Goal: Task Accomplishment & Management: Manage account settings

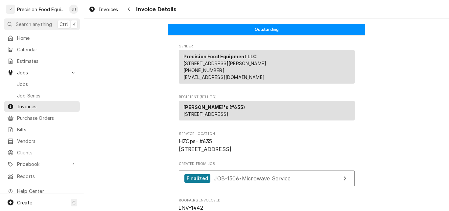
scroll to position [197, 0]
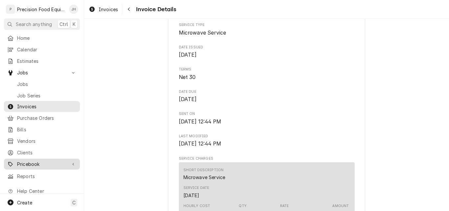
click at [40, 160] on span "Pricebook" at bounding box center [42, 163] width 50 height 7
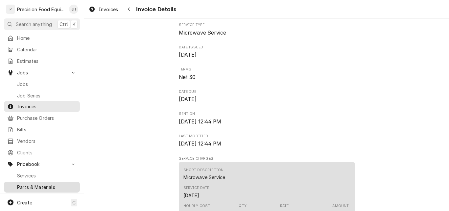
click at [34, 183] on span "Parts & Materials" at bounding box center [47, 186] width 60 height 7
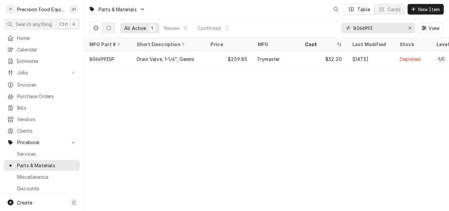
click at [381, 26] on input "8066993" at bounding box center [377, 28] width 49 height 11
drag, startPoint x: 376, startPoint y: 26, endPoint x: 334, endPoint y: 26, distance: 42.7
click at [334, 26] on div "All Active 1 Review 0 Confirmed 1 8066993 View" at bounding box center [266, 28] width 354 height 18
paste input "The Controller for the FSW"
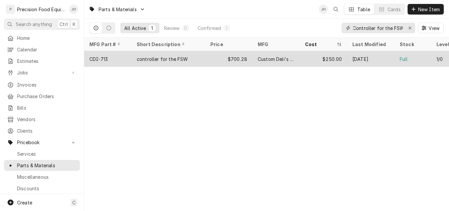
type input "The Controller for the FSW"
click at [205, 59] on div "controller for the FSW" at bounding box center [169, 59] width 74 height 16
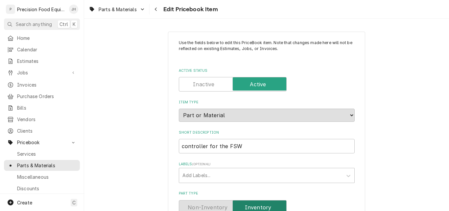
scroll to position [66, 0]
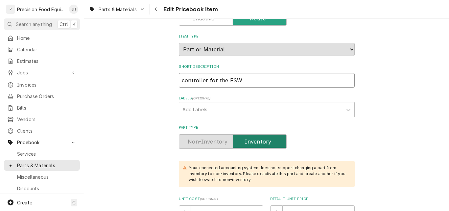
drag, startPoint x: 222, startPoint y: 80, endPoint x: 205, endPoint y: 80, distance: 17.8
click at [205, 80] on input "controller for the FSW" at bounding box center [267, 80] width 176 height 14
type textarea "x"
type input "controller FSW"
type textarea "x"
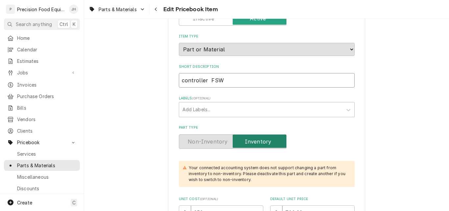
type input "controller FSW"
type textarea "x"
type input "controller FSW"
type textarea "x"
type input "controller - FSW"
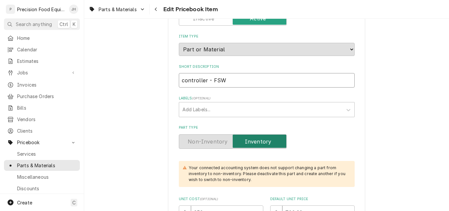
click at [181, 83] on input "controller - FSW" at bounding box center [267, 80] width 176 height 14
type textarea "x"
type input "ontroller - FSW"
type textarea "x"
type input "Sontroller - FSW"
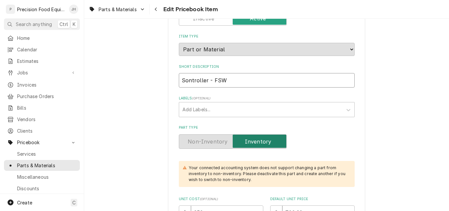
type textarea "x"
type input "ontroller - FSW"
type textarea "x"
type input "Controller - FSW"
click at [234, 80] on input "Controller - FSW" at bounding box center [267, 80] width 176 height 14
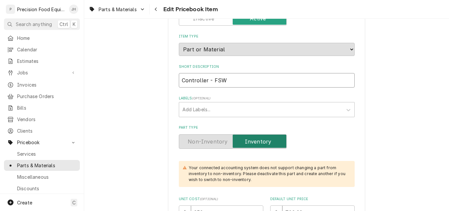
type textarea "x"
type input "Controller - FSW"
type textarea "x"
type input "Controller - FSW D"
type textarea "x"
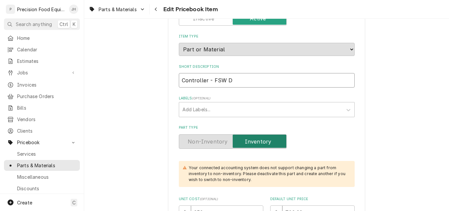
type input "Controller - FSW Di"
type textarea "x"
type input "Controller - FSW Dis"
type textarea "x"
type input "Controller - FSW Disp"
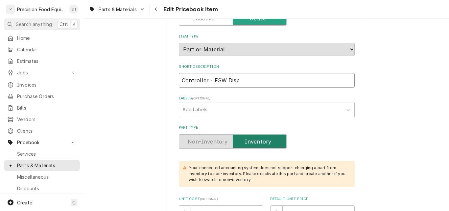
type textarea "x"
type input "Controller - FSW Displ"
type textarea "x"
type input "Controller - FSW Displa"
type textarea "x"
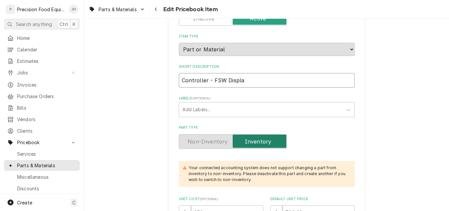
type input "Controller - FSW Display"
type textarea "x"
type input "Controller - FSW Display"
type textarea "x"
type input "Controller - FSW Display"
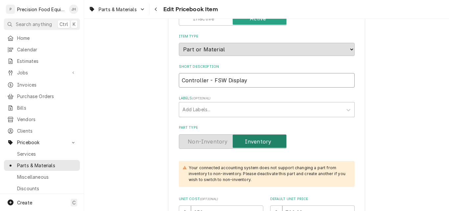
type textarea "x"
type input "Controller - FSW Displa"
type textarea "x"
type input "Controller - FSW Displ"
type textarea "x"
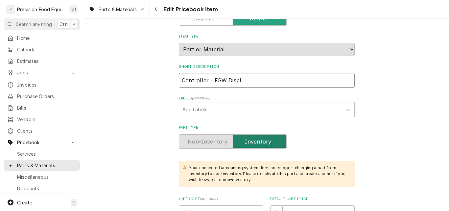
type input "Controller - FSW Disp"
type textarea "x"
type input "Controller - FSW Dis"
type textarea "x"
type input "Controller - FSW Di"
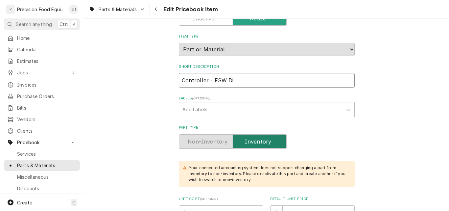
type textarea "x"
type input "Controller - FSW D"
type textarea "x"
type input "Controller - FSW"
click at [256, 145] on label "Part Type" at bounding box center [233, 141] width 108 height 14
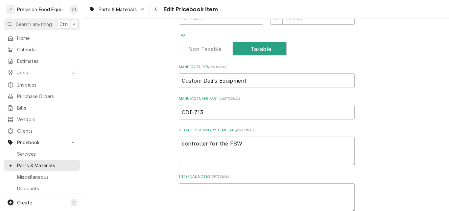
scroll to position [296, 0]
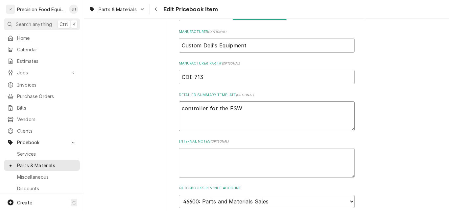
drag, startPoint x: 183, startPoint y: 109, endPoint x: 170, endPoint y: 98, distance: 16.8
click at [168, 109] on div "Use the fields below to edit this PriceBook item. Note that changes made here w…" at bounding box center [266, 151] width 197 height 830
type textarea "Controller for the FSW"
drag, startPoint x: 222, startPoint y: 108, endPoint x: 206, endPoint y: 108, distance: 16.1
click at [206, 108] on textarea "Controller for the FSW" at bounding box center [267, 116] width 176 height 30
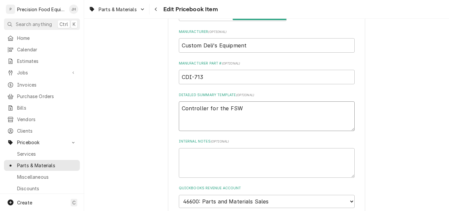
type textarea "x"
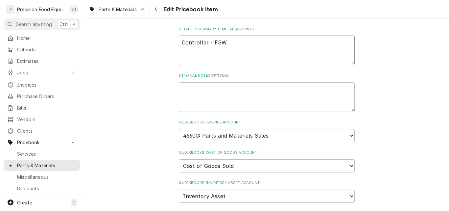
scroll to position [395, 0]
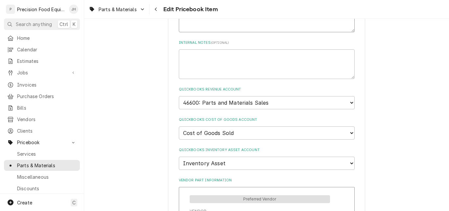
type textarea "Controller - FSW"
click at [276, 104] on select "Choose account... Discount Income Misc Income Non taxable issues 46600: Parts a…" at bounding box center [267, 102] width 176 height 13
click at [179, 96] on select "Choose account... Discount Income Misc Income Non taxable issues 46600: Parts a…" at bounding box center [267, 102] width 176 height 13
click at [251, 134] on select "Choose account... Loss Expense Loss Expense 11/3/2014 Loss Expense 11/4/2014 Co…" at bounding box center [267, 132] width 176 height 13
click at [179, 126] on select "Choose account... Loss Expense Loss Expense 11/3/2014 Loss Expense 11/4/2014 Co…" at bounding box center [267, 132] width 176 height 13
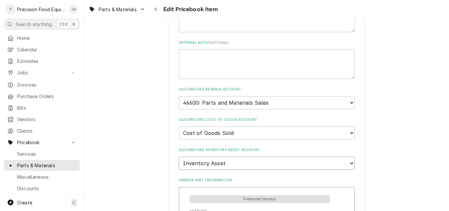
click at [246, 163] on select "Choose account... Undeposited Funds Inventory Asset Payroll Asset" at bounding box center [267, 163] width 176 height 13
click at [179, 157] on select "Choose account... Undeposited Funds Inventory Asset Payroll Asset" at bounding box center [267, 163] width 176 height 13
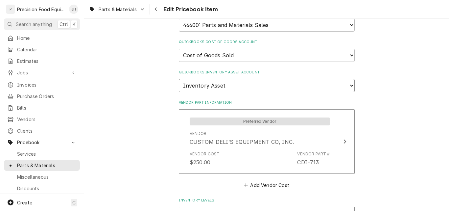
scroll to position [526, 0]
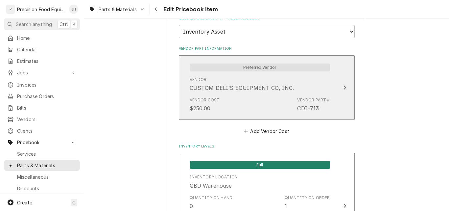
click at [271, 99] on div "Vendor Cost $250.00 Vendor Part # CDI-713" at bounding box center [260, 104] width 140 height 20
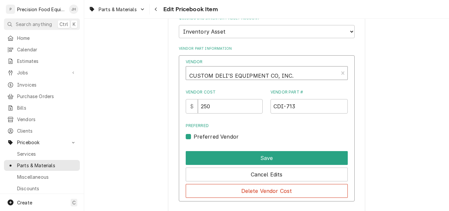
click at [291, 75] on div "Vendor" at bounding box center [262, 76] width 146 height 16
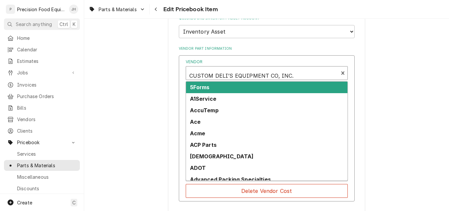
type textarea "x"
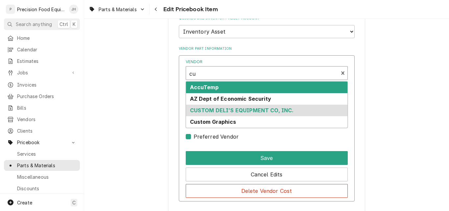
type input "cus"
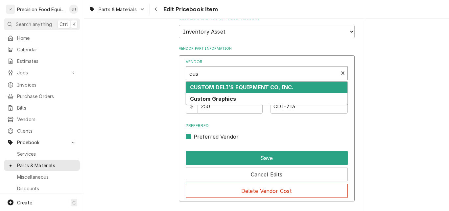
click at [278, 86] on strong "CUSTOM DELI’S EQUIPMENT CO, INC." at bounding box center [242, 87] width 104 height 7
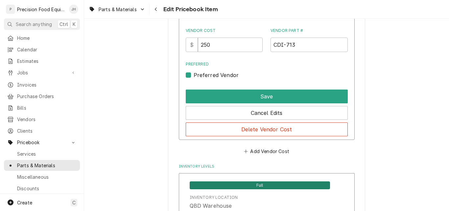
scroll to position [592, 0]
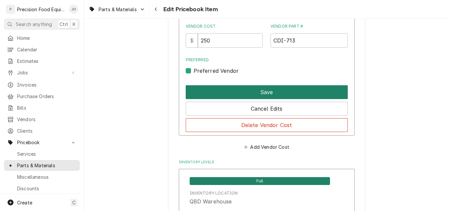
click at [276, 93] on button "Save" at bounding box center [267, 92] width 162 height 14
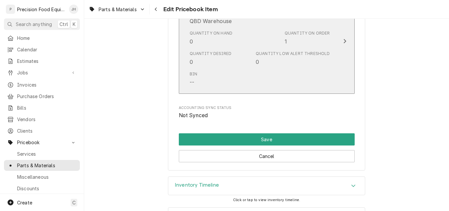
scroll to position [718, 0]
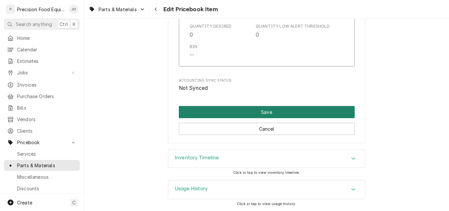
click at [256, 114] on button "Save" at bounding box center [267, 112] width 176 height 12
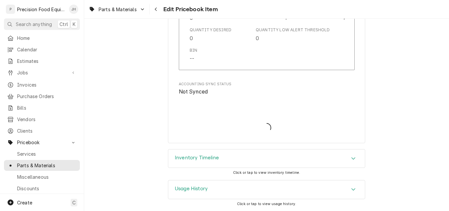
scroll to position [714, 0]
type textarea "x"
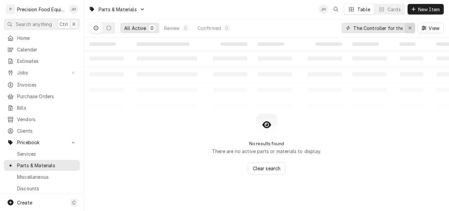
click at [411, 28] on icon "Erase input" at bounding box center [410, 28] width 4 height 5
click at [375, 28] on input "Dynamic Content Wrapper" at bounding box center [384, 28] width 62 height 11
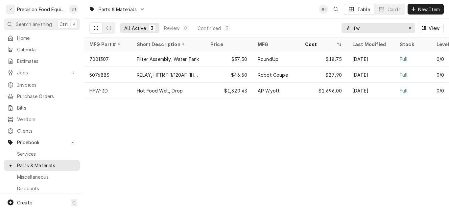
type input "f"
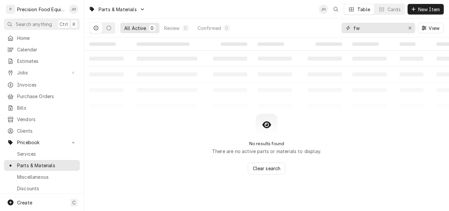
type input "f"
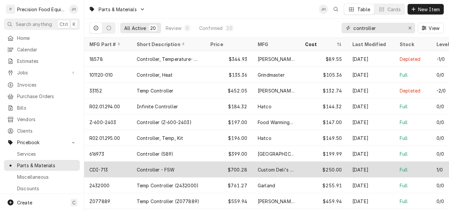
type input "controller"
click at [197, 168] on div "Controller - FSW" at bounding box center [169, 169] width 74 height 16
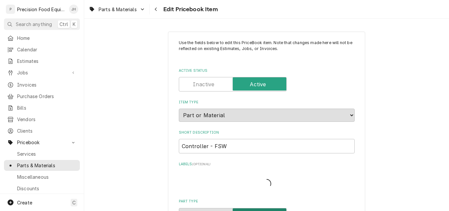
type textarea "x"
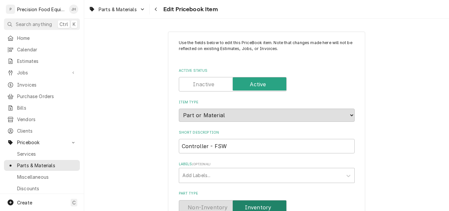
scroll to position [66, 0]
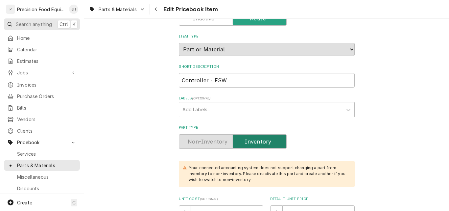
click at [31, 23] on span "Search anything" at bounding box center [34, 24] width 36 height 7
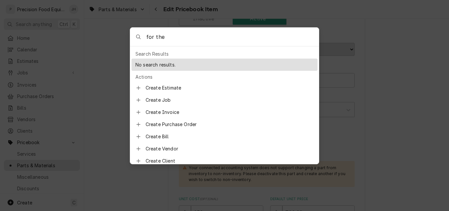
drag, startPoint x: 165, startPoint y: 38, endPoint x: 139, endPoint y: 37, distance: 26.0
click at [139, 37] on div "for the" at bounding box center [224, 37] width 189 height 19
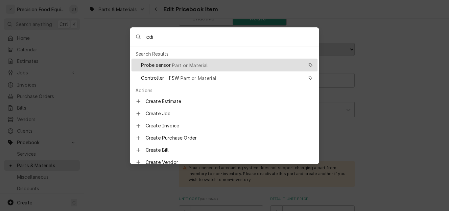
type input "cdi"
click at [169, 66] on span "Probe sensor" at bounding box center [156, 64] width 30 height 7
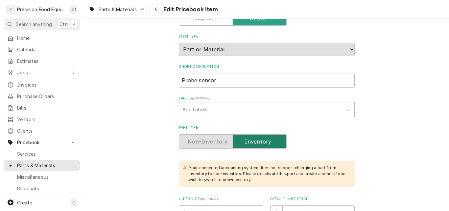
scroll to position [99, 0]
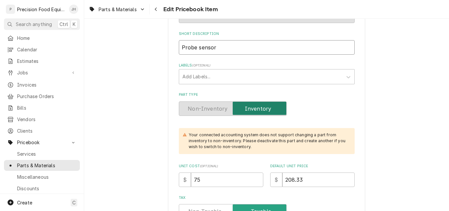
click at [201, 48] on input "Probe sensor" at bounding box center [267, 47] width 176 height 14
type textarea "x"
type input "Probe [PERSON_NAME]"
type textarea "x"
type input "Probe Sensor"
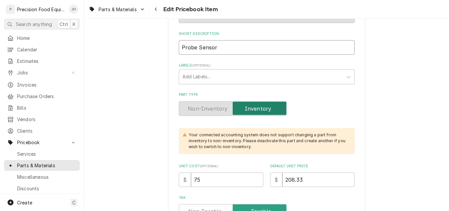
click at [194, 49] on input "Probe Sensor" at bounding box center [267, 47] width 176 height 14
type textarea "x"
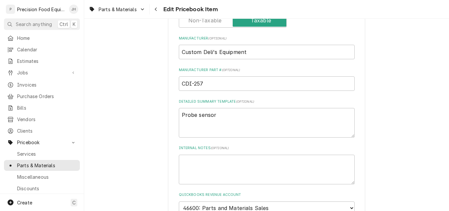
scroll to position [296, 0]
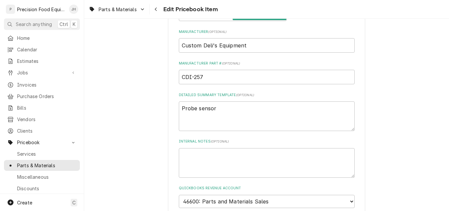
type input "Probe, Sensor"
click at [194, 109] on textarea "Probe sensor" at bounding box center [267, 116] width 176 height 30
type textarea "Probe, sensor"
type textarea "x"
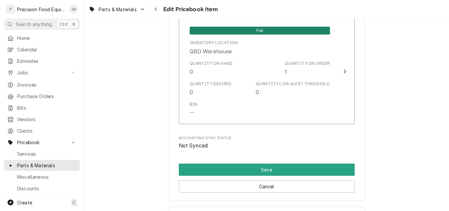
scroll to position [718, 0]
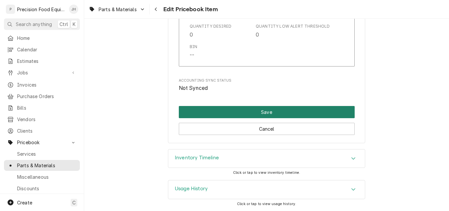
type textarea "Probe, sensor"
click at [275, 109] on button "Save" at bounding box center [267, 112] width 176 height 12
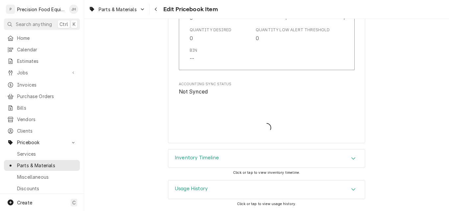
scroll to position [714, 0]
type textarea "x"
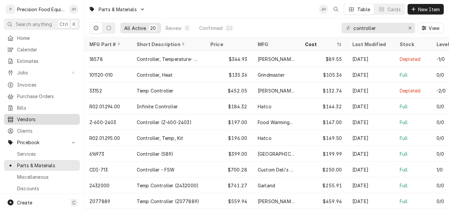
click at [26, 117] on span "Vendors" at bounding box center [47, 119] width 60 height 7
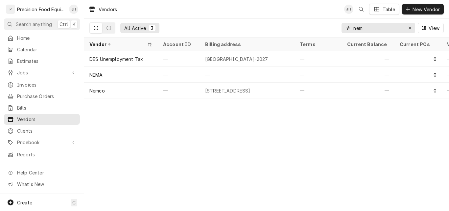
drag, startPoint x: 378, startPoint y: 31, endPoint x: 308, endPoint y: 31, distance: 70.7
click at [310, 33] on div "All Active 3 nem View" at bounding box center [266, 28] width 354 height 18
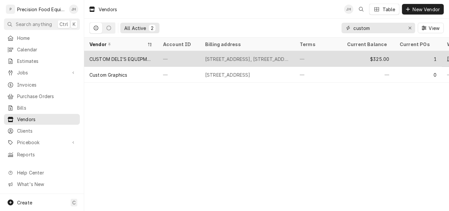
type input "custom"
click at [202, 60] on div "153 N. Riverside Dr. Fort Worth Tx, 76111, 153 N Riverside Dr, Fort Worth, TX 7…" at bounding box center [247, 59] width 95 height 16
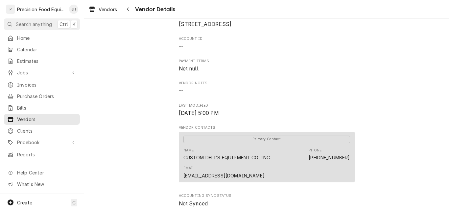
scroll to position [163, 0]
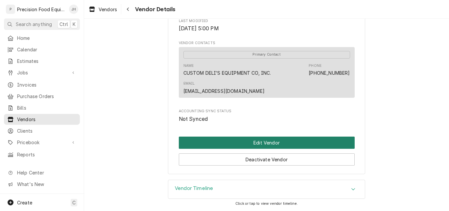
click at [253, 141] on button "Edit Vendor" at bounding box center [267, 142] width 176 height 12
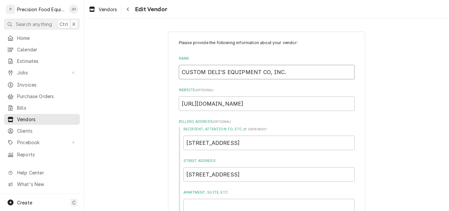
drag, startPoint x: 184, startPoint y: 72, endPoint x: 201, endPoint y: 72, distance: 16.4
click at [201, 72] on input "CUSTOM DELI’S EQUIPMENT CO, INC." at bounding box center [267, 72] width 176 height 14
type textarea "x"
type input "Cu DELI’S EQUIPMENT CO, INC."
type textarea "x"
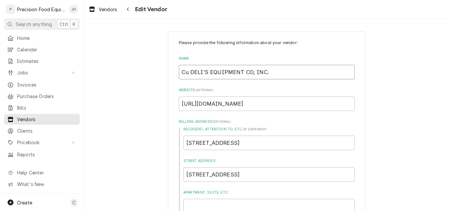
type input "Cus DELI’S EQUIPMENT CO, INC."
type textarea "x"
type input "Cust DELI’S EQUIPMENT CO, INC."
type textarea "x"
type input "Custo DELI’S EQUIPMENT CO, INC."
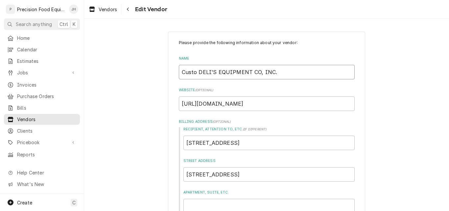
type textarea "x"
type input "Custom DELI’S EQUIPMENT CO, INC."
type textarea "x"
type input "Custom DelELI’S EQUIPMENT CO, INC."
type textarea "x"
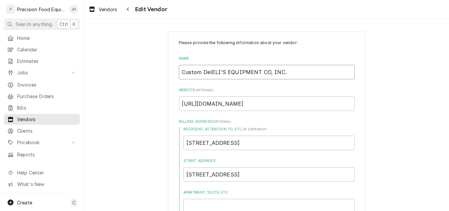
type input "Custom DeliELI’S EQUIPMENT CO, INC."
type textarea "x"
type input "Custom Deli'ELI’S EQUIPMENT CO, INC."
type textarea "x"
type input "Custom Deli'sELI’S EQUIPMENT CO, INC."
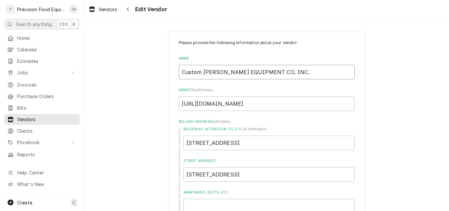
type textarea "x"
type input "Custom Deli'sLI’S EQUIPMENT CO, INC."
type textarea "x"
type input "Custom Deli'sI’S EQUIPMENT CO, INC."
type textarea "x"
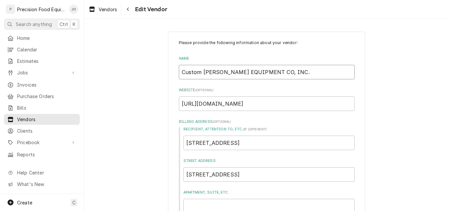
type input "Custom Deli's’S EQUIPMENT CO, INC."
type textarea "x"
type input "Custom Deli'sS EQUIPMENT CO, INC."
type textarea "x"
type input "Custom Deli's EQUIPMENT CO, INC."
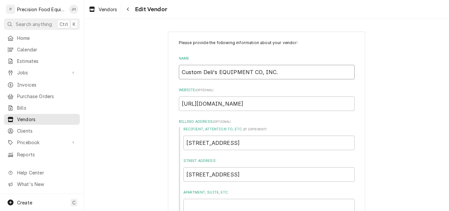
type textarea "x"
type input "Custom Deli's EqQUIPMENT CO, INC."
type textarea "x"
type input "Custom Deli's EquQUIPMENT CO, INC."
type textarea "x"
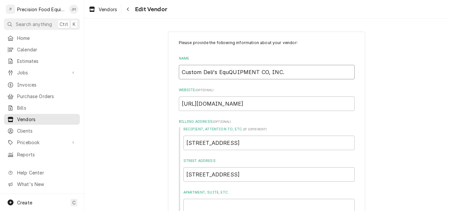
type input "Custom Deli's EquiQUIPMENT CO, INC."
type textarea "x"
type input "Custom Deli's EquipQUIPMENT CO, INC."
type textarea "x"
type input "Custom Deli's EquipmQUIPMENT CO, INC."
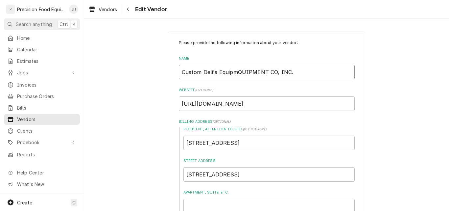
type textarea "x"
type input "Custom Deli's EquipmeQUIPMENT CO, INC."
type textarea "x"
type input "Custom Deli's EquipmenQUIPMENT CO, INC."
type textarea "x"
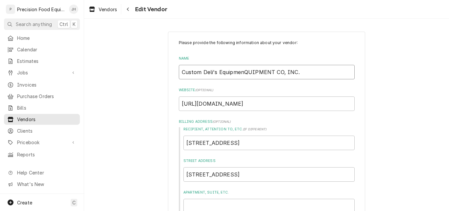
type input "Custom Deli's EquipmentQUIPMENT CO, INC."
type textarea "x"
type input "Custom Deli's EquipmentUIPMENT CO, INC."
type textarea "x"
type input "Custom Deli's EquipmentIPMENT CO, INC."
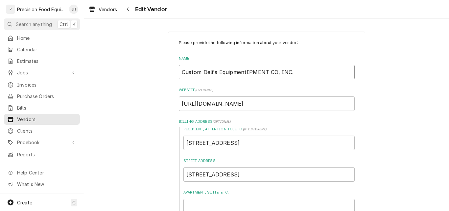
type textarea "x"
type input "Custom Deli's EquipmentPMENT CO, INC."
type textarea "x"
type input "Custom Deli's EquipmentMENT CO, INC."
type textarea "x"
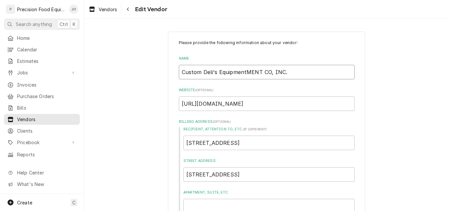
type input "Custom Deli's EquipmentENT CO, INC."
type textarea "x"
type input "Custom Deli's EquipmentNT CO, INC."
type textarea "x"
type input "Custom Deli's EquipmentT CO, INC."
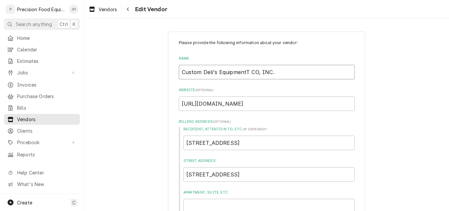
type textarea "x"
type input "Custom Deli's Equipment CO, INC."
type textarea "x"
type input "Custom Deli's Equipment C, INC."
type textarea "x"
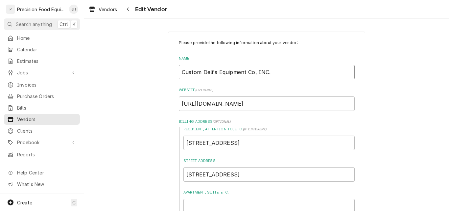
drag, startPoint x: 267, startPoint y: 71, endPoint x: 178, endPoint y: 72, distance: 89.1
click at [179, 72] on input "Custom Deli's Equipment Co, INC." at bounding box center [267, 72] width 176 height 14
click at [258, 72] on input "Custom Deli's Equipment Co, INC." at bounding box center [267, 72] width 176 height 14
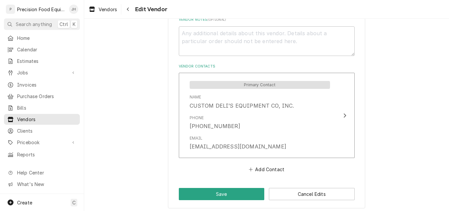
scroll to position [362, 0]
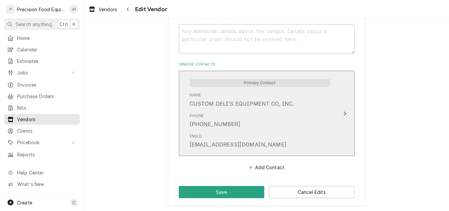
type input "Custom Deli's Equipment Co, INC."
click at [253, 111] on div "Phone (800) 275-3159" at bounding box center [260, 120] width 140 height 20
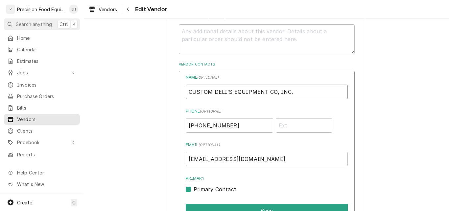
drag, startPoint x: 292, startPoint y: 95, endPoint x: 172, endPoint y: 99, distance: 120.1
paste input "ustom Deli's Equipment Co"
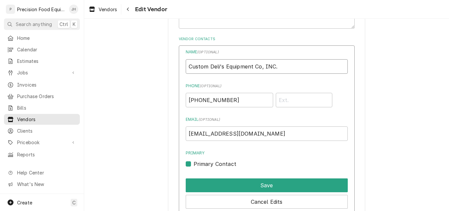
scroll to position [460, 0]
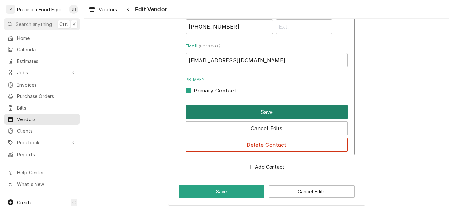
type input "Custom Deli's Equipment Co, INC."
click at [246, 108] on button "Save" at bounding box center [267, 112] width 162 height 14
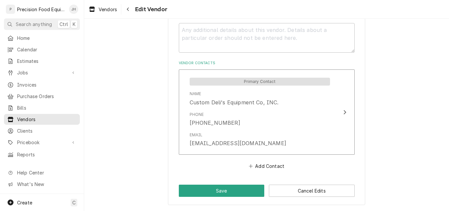
scroll to position [363, 0]
click at [219, 191] on button "Save" at bounding box center [222, 190] width 86 height 12
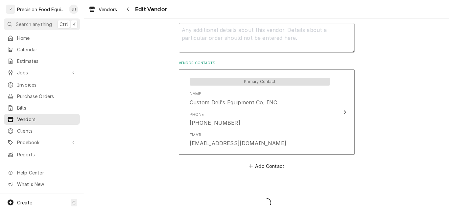
type textarea "x"
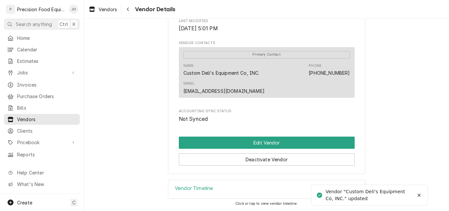
scroll to position [163, 0]
click at [229, 188] on div "Vendor Timeline" at bounding box center [266, 189] width 197 height 18
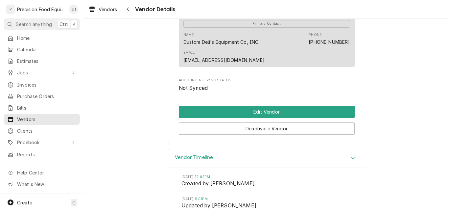
scroll to position [224, 0]
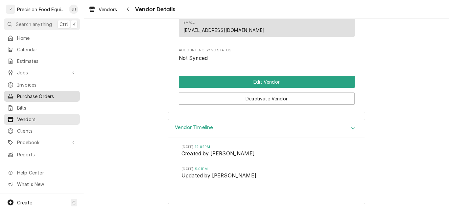
click at [26, 94] on span "Purchase Orders" at bounding box center [47, 96] width 60 height 7
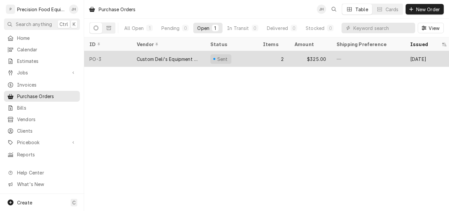
click at [125, 56] on div "PO-3" at bounding box center [107, 59] width 47 height 16
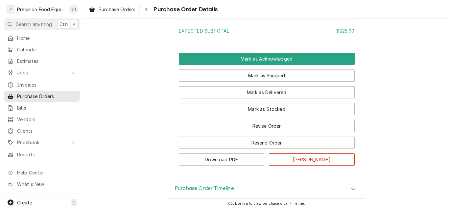
scroll to position [743, 0]
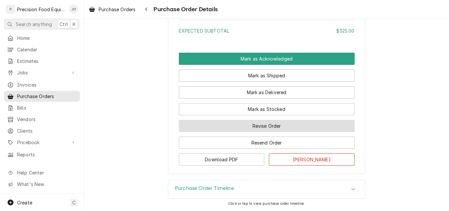
click at [267, 125] on button "Revise Order" at bounding box center [267, 126] width 176 height 12
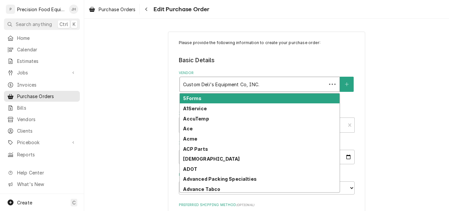
type textarea "x"
click at [275, 88] on div "Vendor" at bounding box center [253, 84] width 140 height 12
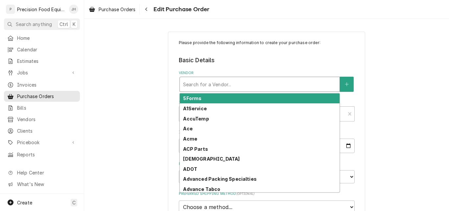
click at [378, 91] on div "Please provide the following information to create your purchase order: Basic D…" at bounding box center [266, 148] width 365 height 245
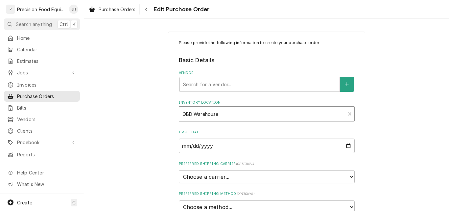
click at [228, 117] on div "Inventory Location" at bounding box center [262, 114] width 160 height 12
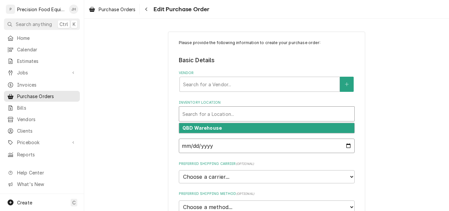
click at [218, 148] on input "2025-09-25" at bounding box center [267, 145] width 176 height 14
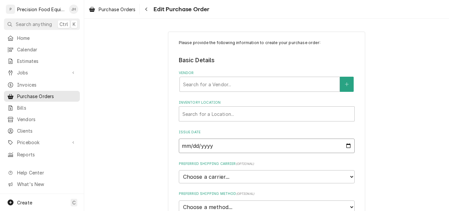
click at [204, 147] on input "Issue Date" at bounding box center [267, 145] width 176 height 14
click at [196, 146] on input "Issue Date" at bounding box center [267, 145] width 176 height 14
click at [210, 178] on select "Choose a carrier... U.S. Postal Service Stamps.com FedEx UPS DHL Express DHL EC…" at bounding box center [267, 176] width 176 height 13
click at [385, 149] on div "Please provide the following information to create your purchase order: Basic D…" at bounding box center [266, 148] width 365 height 245
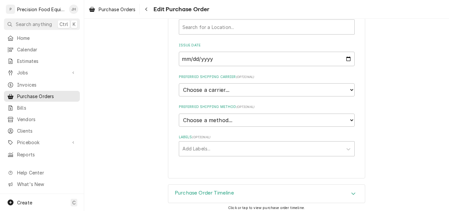
scroll to position [91, 0]
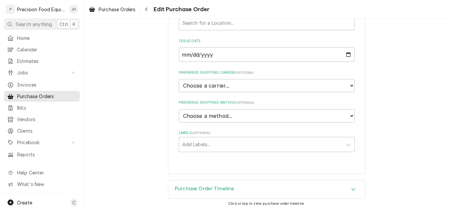
click at [262, 191] on div "Purchase Order Timeline" at bounding box center [266, 189] width 197 height 18
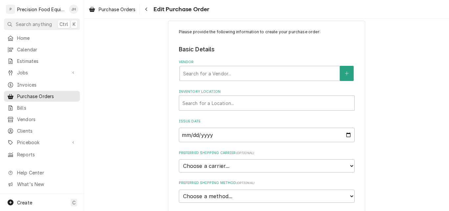
scroll to position [0, 0]
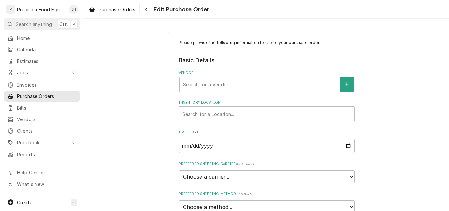
click at [398, 94] on div "Please provide the following information to create your purchase order: Basic D…" at bounding box center [266, 148] width 365 height 245
click at [145, 10] on div "Navigate back" at bounding box center [146, 9] width 7 height 7
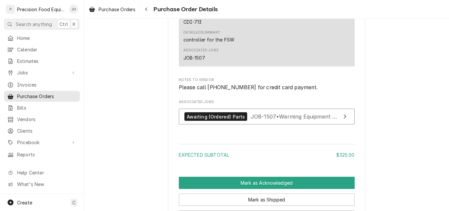
scroll to position [723, 0]
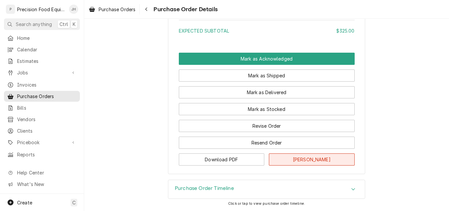
click at [287, 165] on button "Mark Cancelled" at bounding box center [312, 159] width 86 height 12
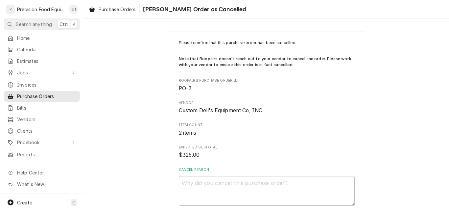
scroll to position [35, 0]
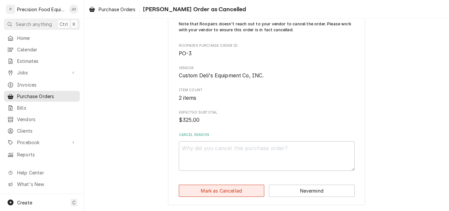
click at [220, 191] on button "Mark as Cancelled" at bounding box center [222, 190] width 86 height 12
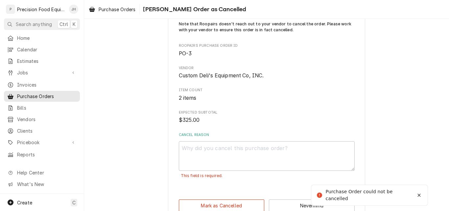
scroll to position [46, 0]
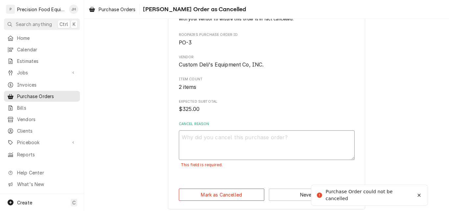
click at [200, 148] on textarea "Cancel Reason" at bounding box center [267, 145] width 176 height 30
type textarea "x"
type textarea "r"
type textarea "x"
type textarea "re"
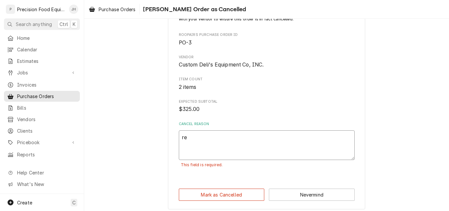
type textarea "x"
type textarea "red"
type textarea "x"
type textarea "redo"
click at [202, 193] on button "Mark as Cancelled" at bounding box center [222, 194] width 86 height 12
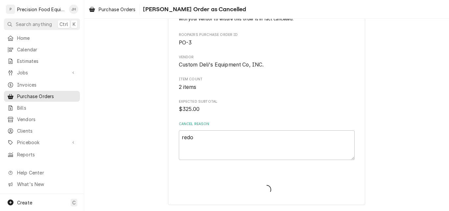
type textarea "x"
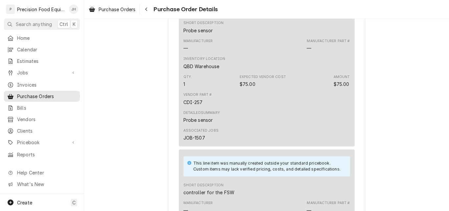
scroll to position [460, 0]
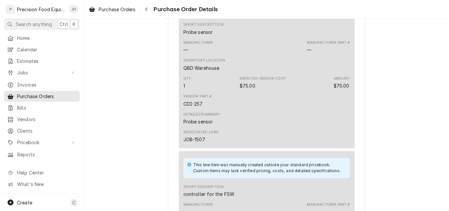
click at [302, 109] on div "Vendor Part # CDI-257" at bounding box center [266, 100] width 167 height 18
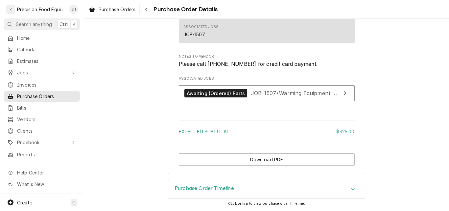
scroll to position [748, 0]
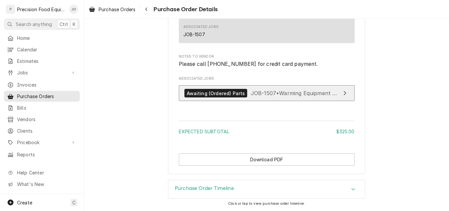
click at [230, 95] on div "Awaiting (Ordered) Parts" at bounding box center [215, 93] width 63 height 9
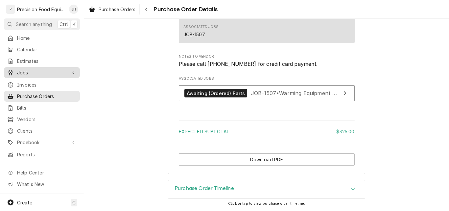
click at [26, 70] on span "Jobs" at bounding box center [42, 72] width 50 height 7
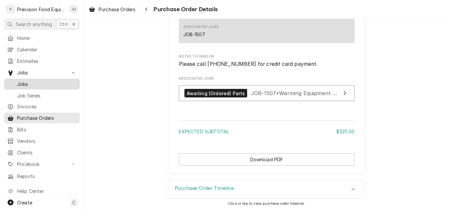
click at [35, 85] on span "Jobs" at bounding box center [47, 84] width 60 height 7
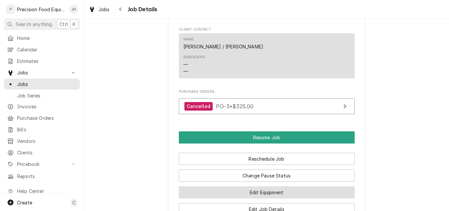
scroll to position [774, 0]
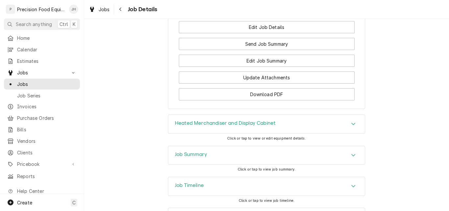
click at [141, 146] on div "Job Summary Click or tap to view job summary." at bounding box center [266, 161] width 365 height 31
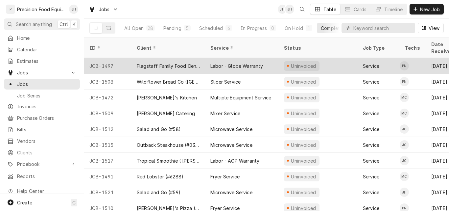
click at [166, 61] on div "Flagstaff Family Food Center" at bounding box center [169, 66] width 74 height 16
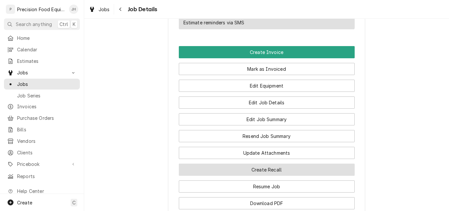
scroll to position [526, 0]
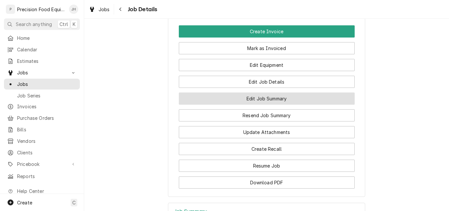
click at [271, 105] on button "Edit Job Summary" at bounding box center [267, 98] width 176 height 12
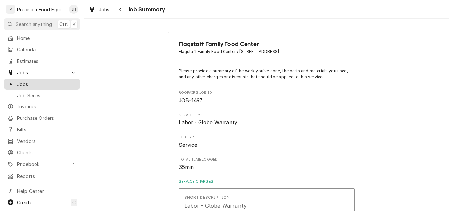
click at [37, 79] on link "Jobs" at bounding box center [42, 84] width 76 height 11
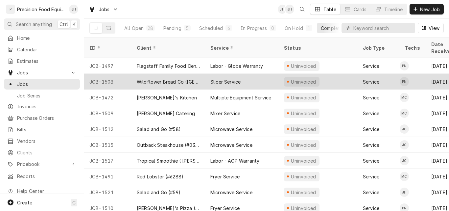
click at [183, 78] on div "Wildflower Bread Co ([GEOGRAPHIC_DATA] - #03)" at bounding box center [168, 81] width 63 height 7
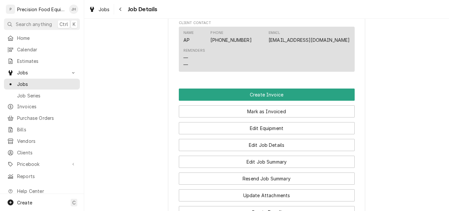
scroll to position [460, 0]
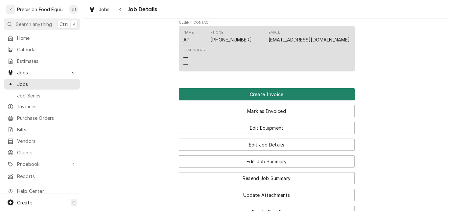
click at [279, 100] on button "Create Invoice" at bounding box center [267, 94] width 176 height 12
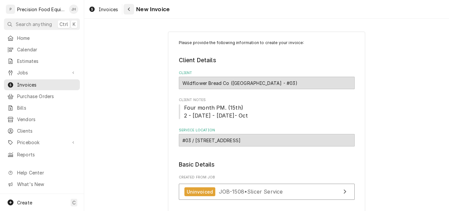
click at [129, 7] on icon "Navigate back" at bounding box center [129, 9] width 3 height 5
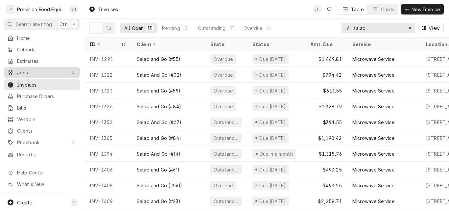
click at [29, 72] on span "Jobs" at bounding box center [42, 72] width 50 height 7
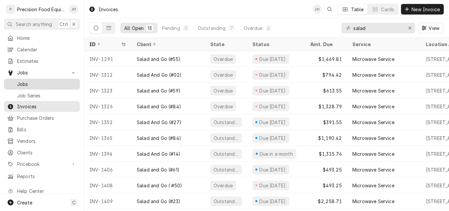
click at [33, 81] on span "Jobs" at bounding box center [47, 84] width 60 height 7
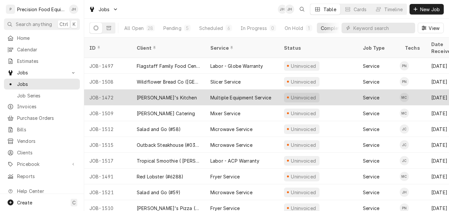
click at [195, 91] on div "[PERSON_NAME]'s Kitchen" at bounding box center [169, 97] width 74 height 16
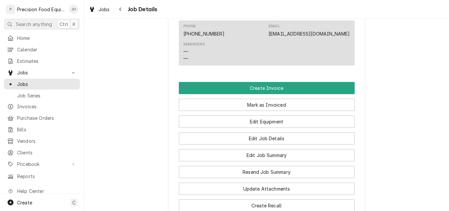
scroll to position [460, 0]
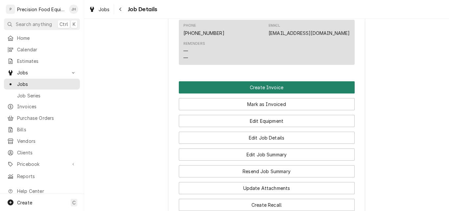
click at [268, 93] on button "Create Invoice" at bounding box center [267, 87] width 176 height 12
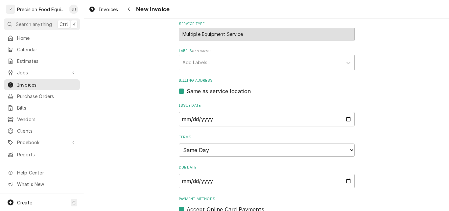
scroll to position [230, 0]
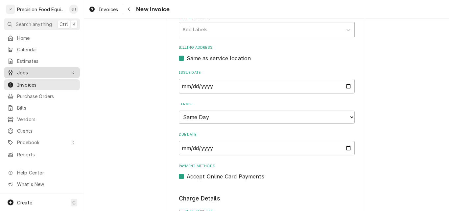
click at [23, 72] on span "Jobs" at bounding box center [42, 72] width 50 height 7
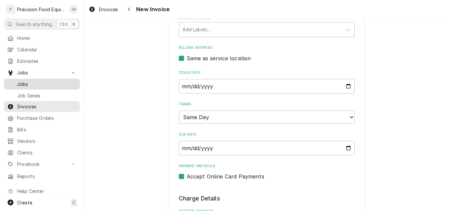
click at [28, 82] on span "Jobs" at bounding box center [47, 84] width 60 height 7
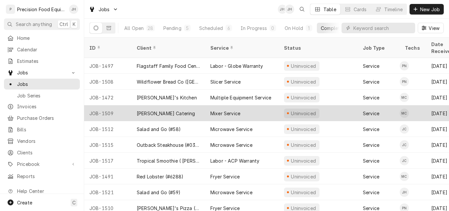
click at [152, 110] on div "[PERSON_NAME] Catering" at bounding box center [166, 113] width 59 height 7
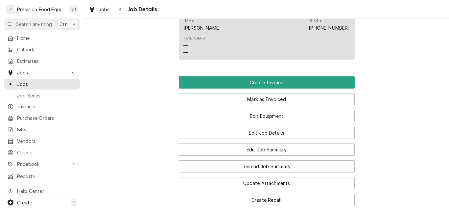
scroll to position [493, 0]
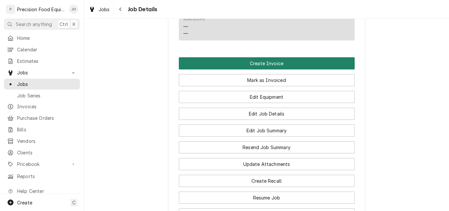
click at [239, 69] on button "Create Invoice" at bounding box center [267, 63] width 176 height 12
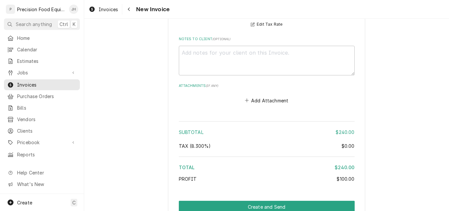
scroll to position [888, 0]
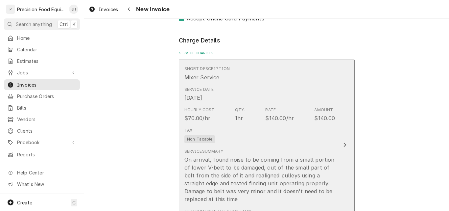
click at [313, 135] on div "Tax Non-Taxable" at bounding box center [259, 135] width 151 height 21
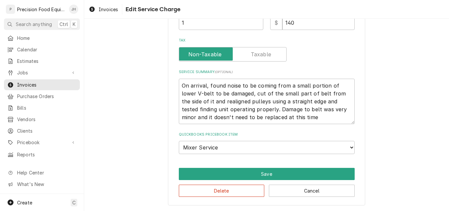
scroll to position [171, 0]
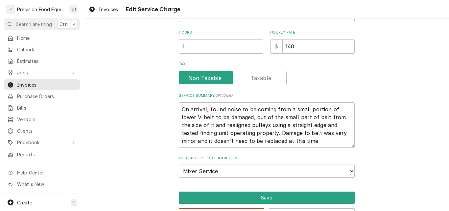
type textarea "x"
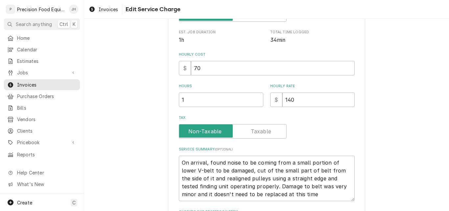
scroll to position [132, 0]
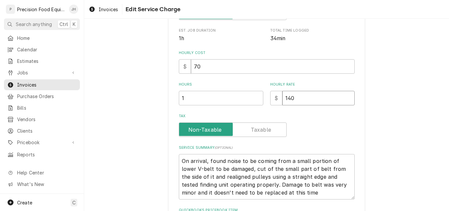
drag, startPoint x: 303, startPoint y: 102, endPoint x: 265, endPoint y: 102, distance: 38.5
click at [265, 102] on div "Hours 1 Hourly Rate $ 140" at bounding box center [267, 93] width 176 height 23
type input "0"
type textarea "x"
type input "0"
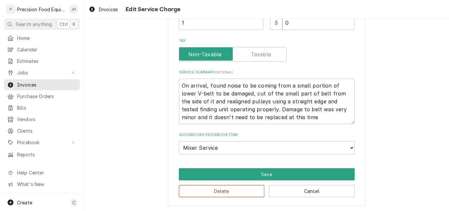
scroll to position [207, 0]
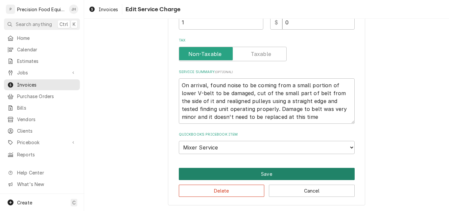
click at [272, 173] on button "Save" at bounding box center [267, 174] width 176 height 12
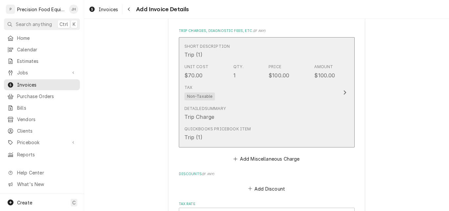
click at [303, 107] on div "Detailed Summary Trip Charge" at bounding box center [259, 113] width 151 height 20
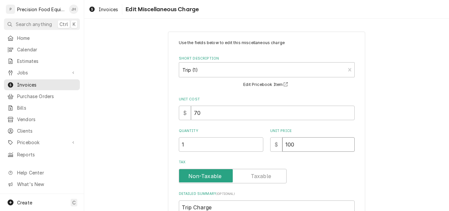
drag, startPoint x: 300, startPoint y: 143, endPoint x: 265, endPoint y: 145, distance: 35.6
click at [265, 145] on div "Quantity 1 Unit Price $ 100" at bounding box center [267, 139] width 176 height 23
type textarea "x"
type input "0"
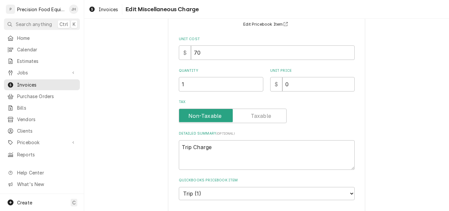
scroll to position [106, 0]
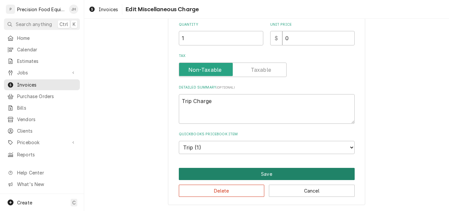
click at [303, 176] on button "Save" at bounding box center [267, 174] width 176 height 12
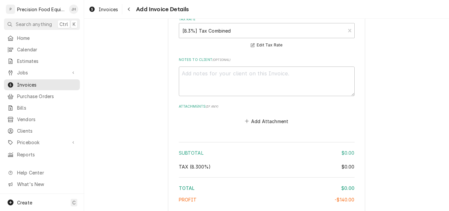
scroll to position [888, 0]
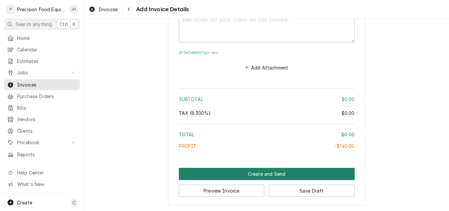
click at [252, 173] on button "Create and Send" at bounding box center [267, 174] width 176 height 12
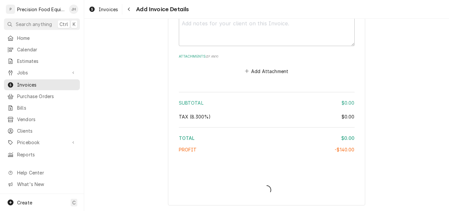
scroll to position [884, 0]
type textarea "x"
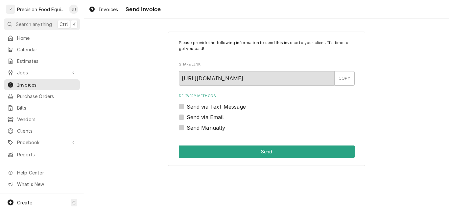
click at [194, 117] on label "Send via Email" at bounding box center [205, 117] width 37 height 8
click at [194, 117] on input "Send via Email" at bounding box center [275, 120] width 176 height 14
checkbox input "true"
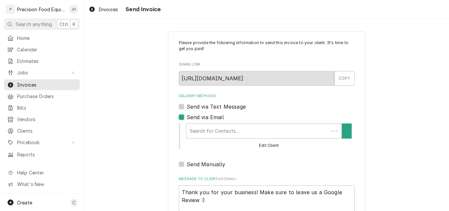
type textarea "x"
click at [187, 116] on label "Send via Email" at bounding box center [205, 117] width 37 height 8
click at [187, 116] on input "Send via Email" at bounding box center [275, 120] width 176 height 14
checkbox input "false"
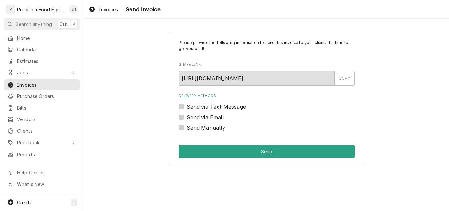
click at [187, 127] on label "Send Manually" at bounding box center [206, 128] width 39 height 8
click at [187, 127] on input "Send Manually" at bounding box center [275, 131] width 176 height 14
checkbox input "true"
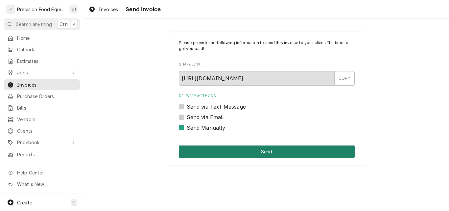
click at [238, 149] on button "Send" at bounding box center [267, 151] width 176 height 12
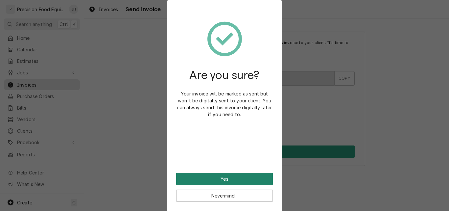
click at [231, 175] on button "Yes" at bounding box center [224, 179] width 97 height 12
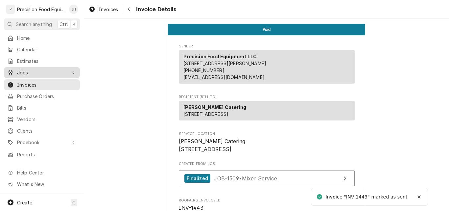
click at [25, 70] on span "Jobs" at bounding box center [42, 72] width 50 height 7
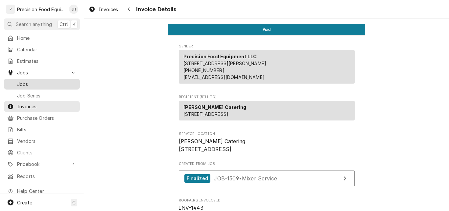
click at [24, 81] on span "Jobs" at bounding box center [47, 84] width 60 height 7
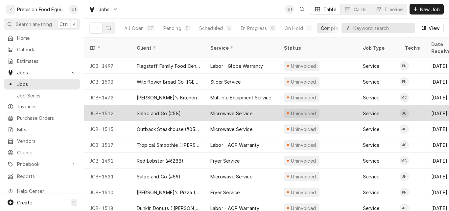
click at [122, 105] on div "JOB-1512" at bounding box center [107, 113] width 47 height 16
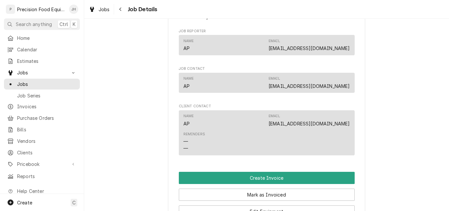
scroll to position [427, 0]
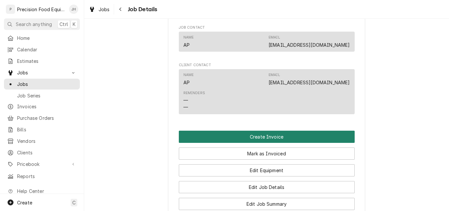
click at [271, 141] on button "Create Invoice" at bounding box center [267, 137] width 176 height 12
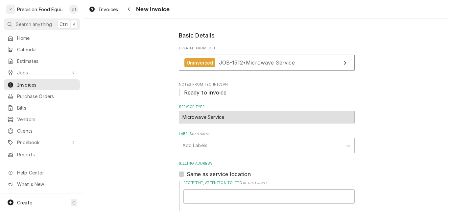
scroll to position [164, 0]
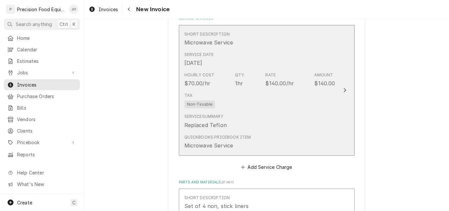
click at [274, 120] on div "Service Summary Replaced Teflon" at bounding box center [259, 121] width 151 height 20
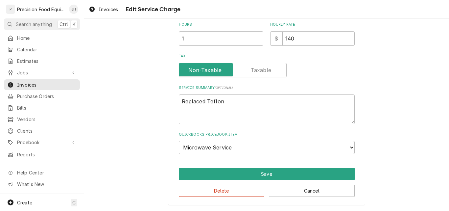
scroll to position [171, 0]
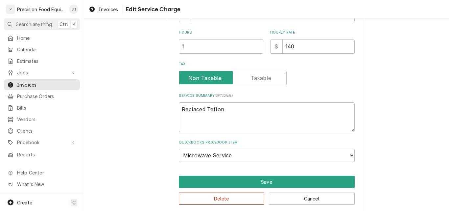
type textarea "x"
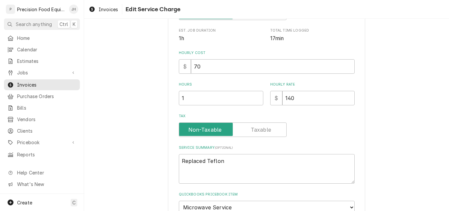
scroll to position [191, 0]
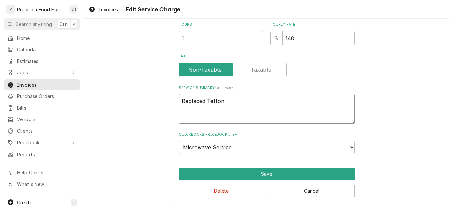
click at [229, 103] on textarea "Replaced Teflon" at bounding box center [267, 109] width 176 height 30
type textarea "Replaced Teflon"
click at [230, 106] on textarea "Replaced Teflon" at bounding box center [267, 109] width 176 height 30
type textarea "x"
type textarea "Replaced Teflon in"
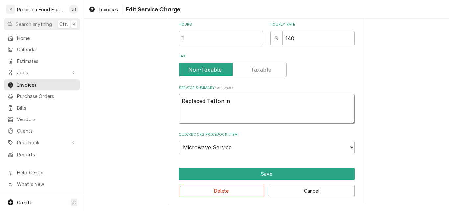
type textarea "x"
type textarea "Replaced Teflon in"
type textarea "x"
type textarea "Replaced Teflon in t"
type textarea "x"
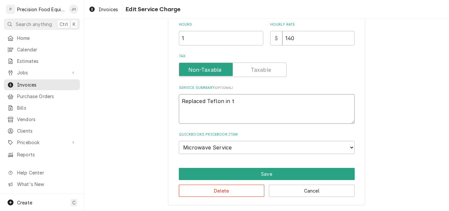
type textarea "Replaced Teflon in th"
type textarea "x"
type textarea "Replaced Teflon in the"
type textarea "x"
type textarea "Replaced Teflon in the o"
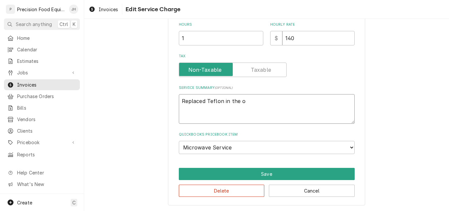
type textarea "x"
type textarea "Replaced Teflon in the ov"
type textarea "x"
type textarea "Replaced Teflon in the oven"
type textarea "x"
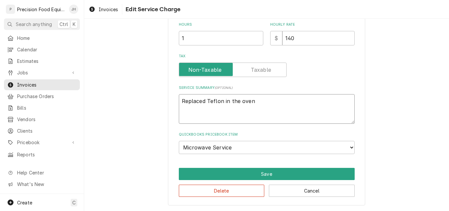
type textarea "Replaced Teflon in the oven"
type textarea "x"
type textarea "Replaced Teflon in the oven c"
type textarea "x"
type textarea "Replaced Teflon in the oven ca"
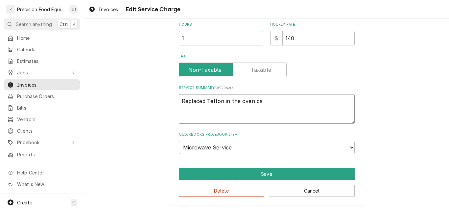
type textarea "x"
type textarea "Replaced Teflon in the oven cav"
type textarea "x"
type textarea "Replaced Teflon in the oven cavi"
type textarea "x"
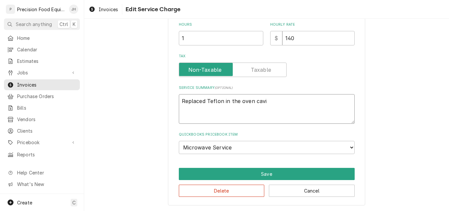
type textarea "Replaced Teflon in the oven cavit"
type textarea "x"
type textarea "Replaced Teflon in the oven cavity"
type textarea "x"
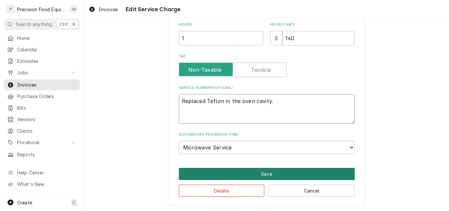
type textarea "Replaced Teflon in the oven cavity."
click at [268, 177] on button "Save" at bounding box center [267, 174] width 176 height 12
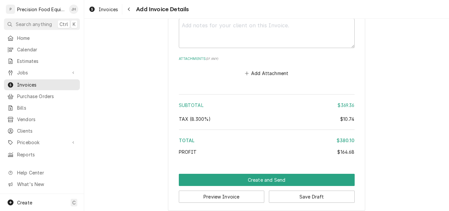
scroll to position [1132, 0]
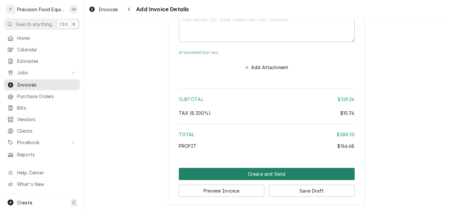
click at [259, 170] on button "Create and Send" at bounding box center [267, 174] width 176 height 12
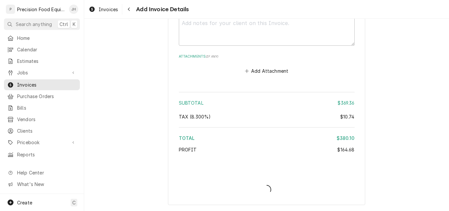
type textarea "x"
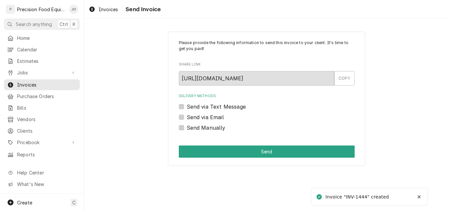
click at [213, 127] on label "Send Manually" at bounding box center [206, 128] width 39 height 8
click at [213, 127] on input "Send Manually" at bounding box center [275, 131] width 176 height 14
checkbox input "true"
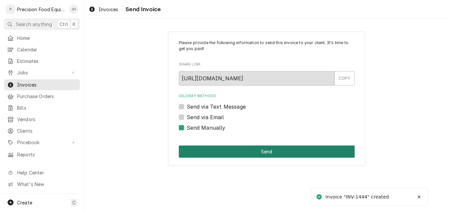
click at [226, 149] on button "Send" at bounding box center [267, 151] width 176 height 12
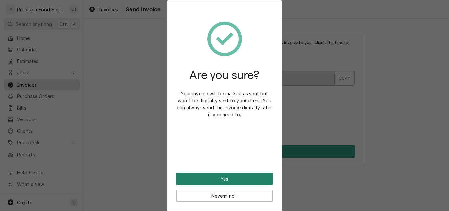
click at [222, 181] on button "Yes" at bounding box center [224, 179] width 97 height 12
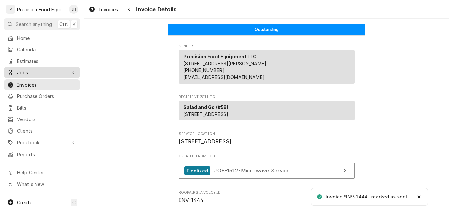
click at [27, 72] on span "Jobs" at bounding box center [42, 72] width 50 height 7
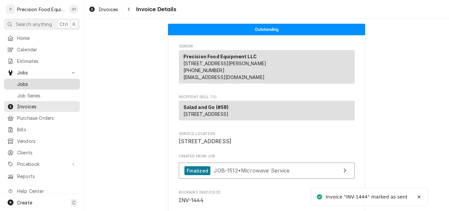
click at [27, 84] on span "Jobs" at bounding box center [47, 84] width 60 height 7
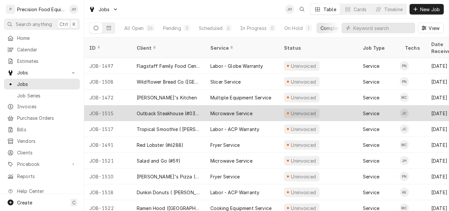
click at [164, 110] on div "Outback Steakhouse (#0316)" at bounding box center [168, 113] width 63 height 7
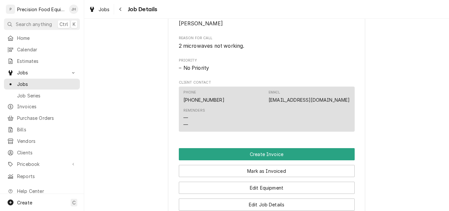
scroll to position [362, 0]
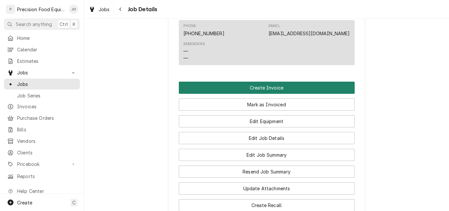
click at [264, 94] on button "Create Invoice" at bounding box center [267, 88] width 176 height 12
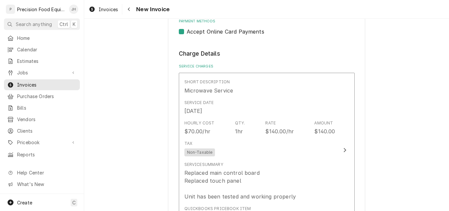
scroll to position [395, 0]
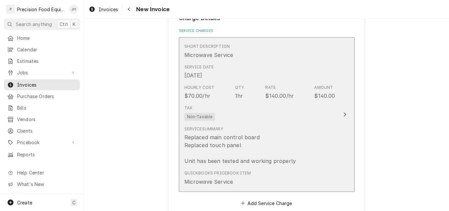
click at [296, 133] on div "Service Summary Replaced main control board Replaced touch panel Unit has been …" at bounding box center [259, 145] width 151 height 44
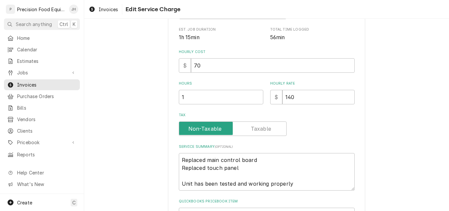
scroll to position [199, 0]
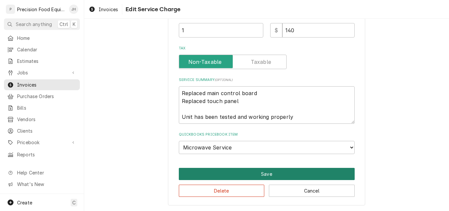
click at [232, 175] on button "Save" at bounding box center [267, 174] width 176 height 12
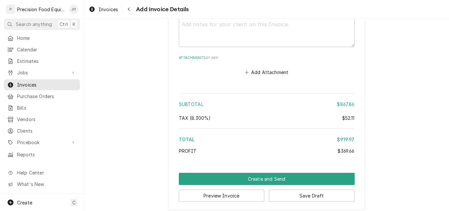
scroll to position [1158, 0]
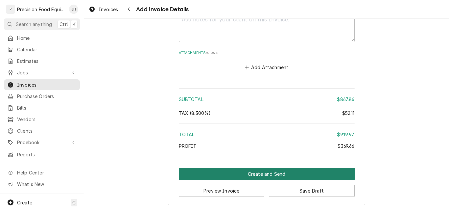
click at [271, 171] on button "Create and Send" at bounding box center [267, 174] width 176 height 12
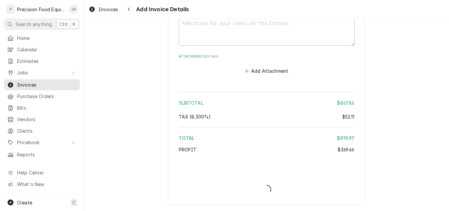
scroll to position [1155, 0]
type textarea "x"
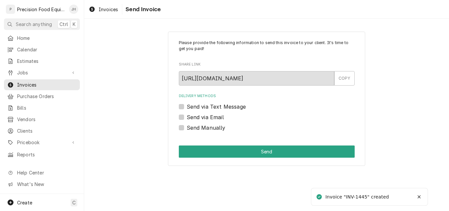
click at [205, 126] on label "Send Manually" at bounding box center [206, 128] width 39 height 8
click at [205, 126] on input "Send Manually" at bounding box center [275, 131] width 176 height 14
checkbox input "true"
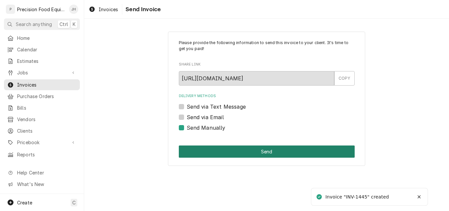
click at [219, 148] on button "Send" at bounding box center [267, 151] width 176 height 12
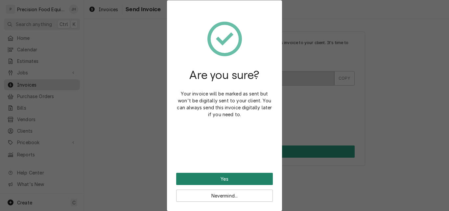
click at [230, 178] on button "Yes" at bounding box center [224, 179] width 97 height 12
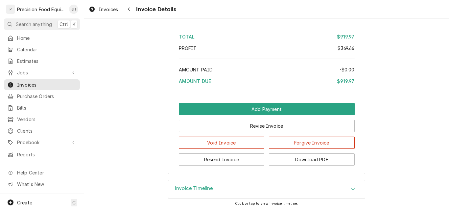
scroll to position [988, 0]
click at [27, 69] on span "Jobs" at bounding box center [42, 72] width 50 height 7
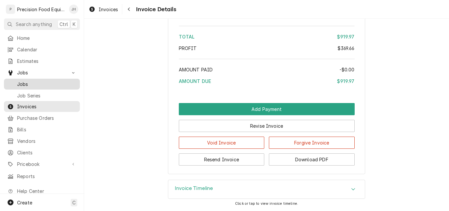
click at [26, 83] on span "Jobs" at bounding box center [47, 84] width 60 height 7
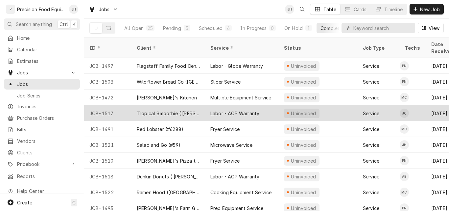
click at [219, 110] on div "Labor - ACP Warranty" at bounding box center [234, 113] width 49 height 7
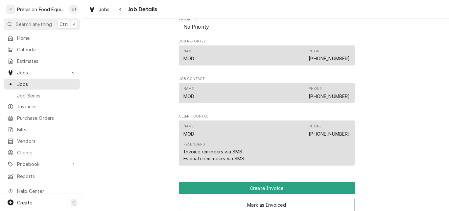
scroll to position [427, 0]
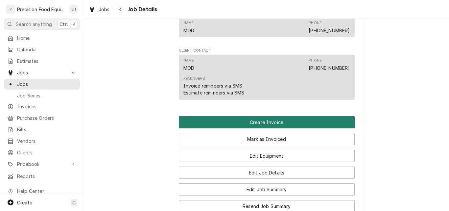
click at [254, 128] on button "Create Invoice" at bounding box center [267, 122] width 176 height 12
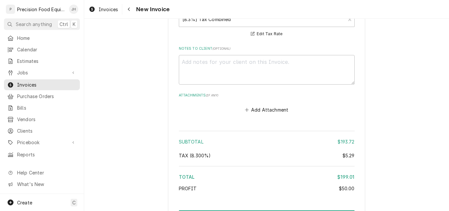
scroll to position [930, 0]
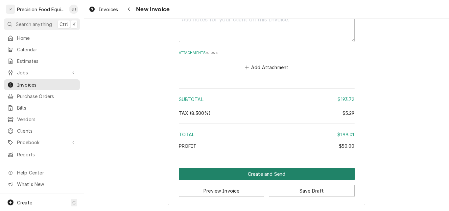
click at [272, 173] on button "Create and Send" at bounding box center [267, 174] width 176 height 12
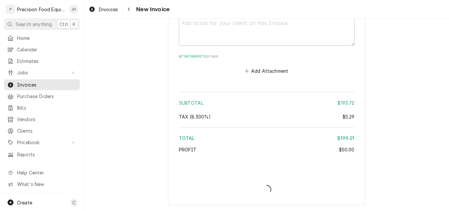
scroll to position [927, 0]
type textarea "x"
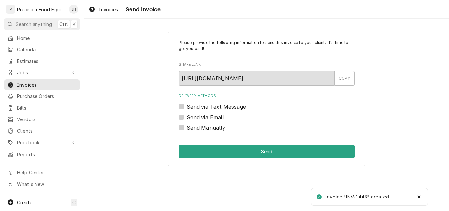
click at [216, 129] on label "Send Manually" at bounding box center [206, 128] width 39 height 8
click at [216, 129] on input "Send Manually" at bounding box center [275, 131] width 176 height 14
checkbox input "true"
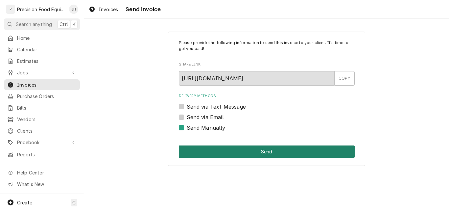
click at [259, 153] on button "Send" at bounding box center [267, 151] width 176 height 12
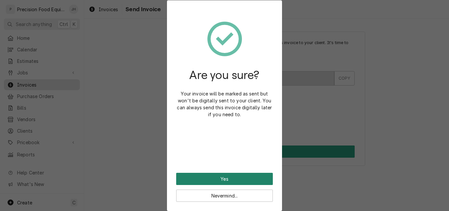
click at [226, 179] on button "Yes" at bounding box center [224, 179] width 97 height 12
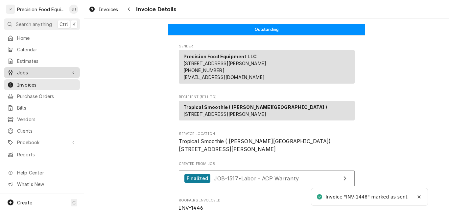
click at [29, 72] on span "Jobs" at bounding box center [42, 72] width 50 height 7
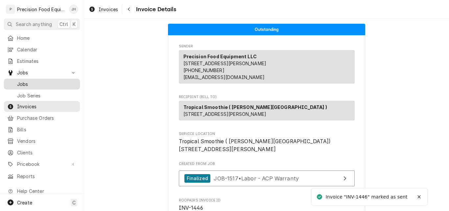
click at [29, 81] on span "Jobs" at bounding box center [47, 84] width 60 height 7
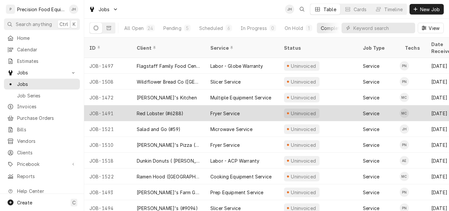
click at [120, 105] on div "JOB-1491" at bounding box center [107, 113] width 47 height 16
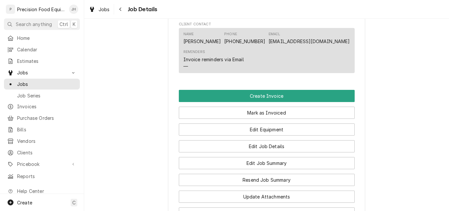
scroll to position [362, 0]
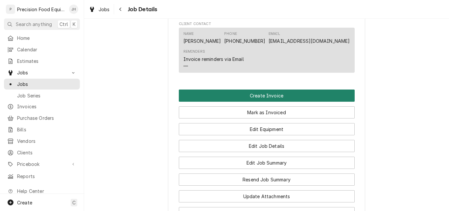
click at [226, 91] on button "Create Invoice" at bounding box center [267, 95] width 176 height 12
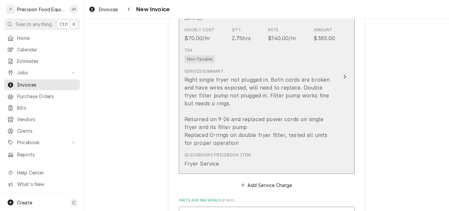
scroll to position [460, 0]
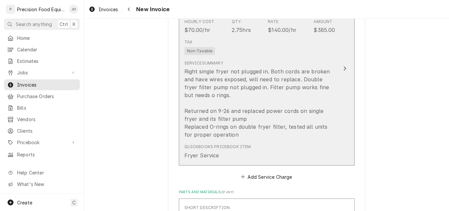
click at [286, 48] on div "Tax Non-Taxable" at bounding box center [259, 46] width 151 height 21
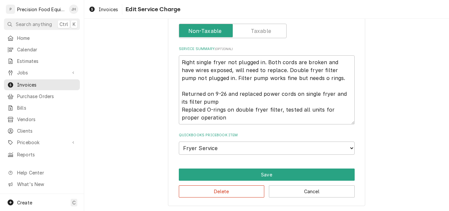
scroll to position [231, 0]
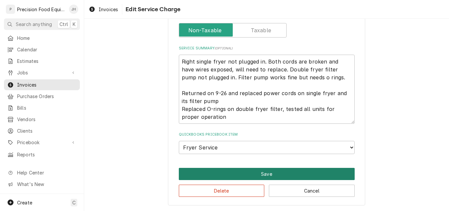
click at [256, 174] on button "Save" at bounding box center [267, 174] width 176 height 12
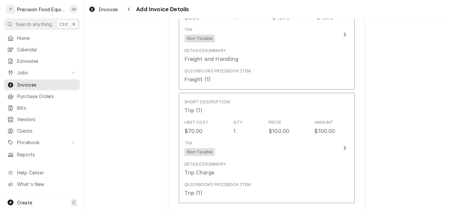
scroll to position [1176, 0]
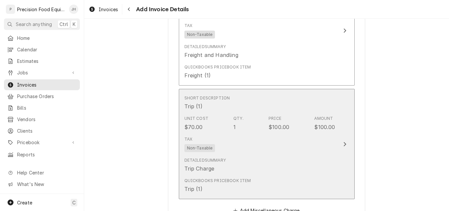
click at [265, 158] on div "Detailed Summary Trip Charge" at bounding box center [259, 165] width 151 height 20
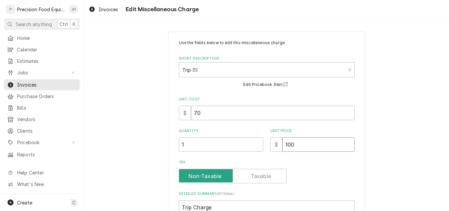
drag, startPoint x: 304, startPoint y: 145, endPoint x: 261, endPoint y: 149, distance: 43.0
click at [261, 149] on div "Quantity 1 Unit Price $ 100" at bounding box center [267, 139] width 176 height 23
type textarea "x"
type input "12"
type textarea "x"
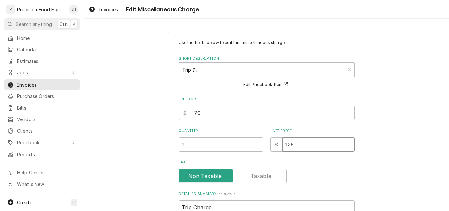
type input "125"
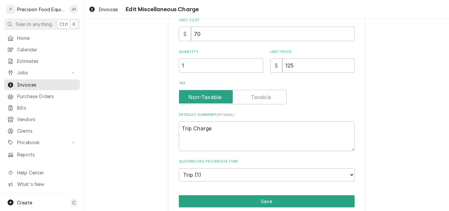
scroll to position [106, 0]
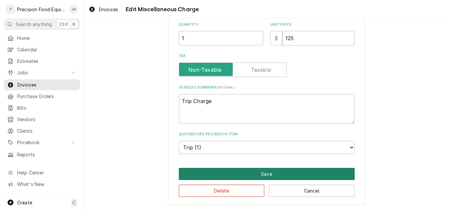
click at [265, 168] on button "Save" at bounding box center [267, 174] width 176 height 12
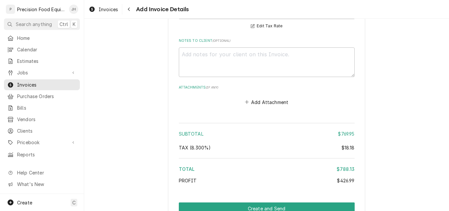
scroll to position [1465, 0]
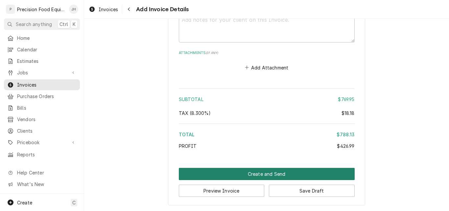
click at [258, 176] on button "Create and Send" at bounding box center [267, 174] width 176 height 12
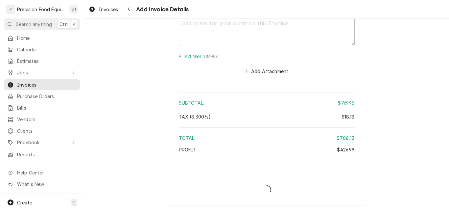
scroll to position [1462, 0]
type textarea "x"
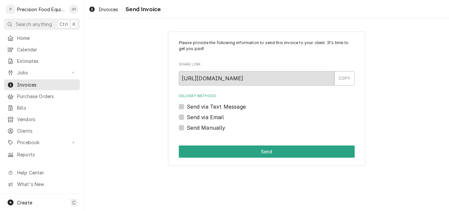
click at [208, 117] on label "Send via Email" at bounding box center [205, 117] width 37 height 8
click at [208, 117] on input "Send via Email" at bounding box center [275, 120] width 176 height 14
checkbox input "true"
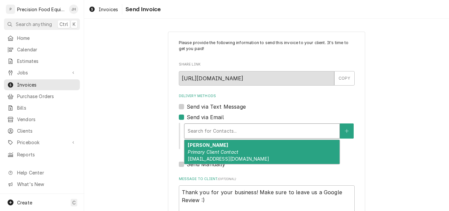
click at [210, 130] on div "Delivery Methods" at bounding box center [262, 131] width 149 height 12
click at [209, 151] on em "Primary Client Contact" at bounding box center [213, 152] width 51 height 6
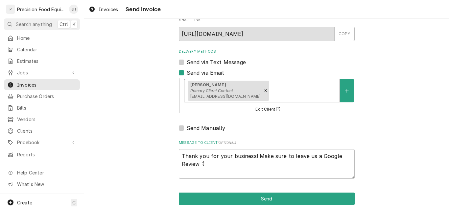
scroll to position [52, 0]
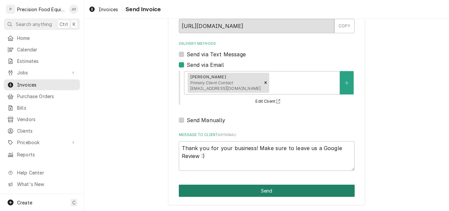
click at [248, 192] on button "Send" at bounding box center [267, 190] width 176 height 12
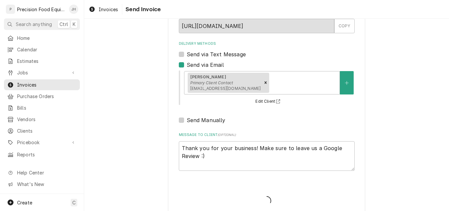
type textarea "x"
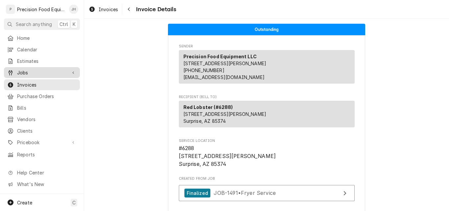
click at [29, 69] on span "Jobs" at bounding box center [42, 72] width 50 height 7
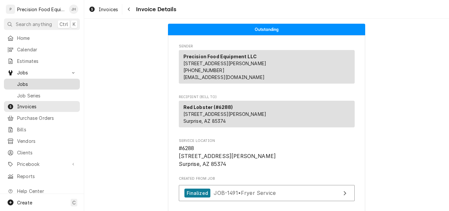
click at [25, 81] on span "Jobs" at bounding box center [47, 84] width 60 height 7
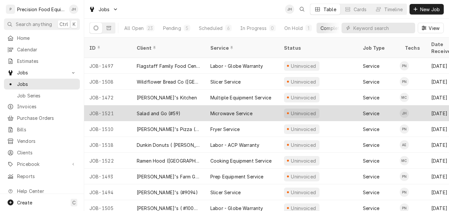
click at [152, 110] on div "Salad and Go (#59)" at bounding box center [159, 113] width 44 height 7
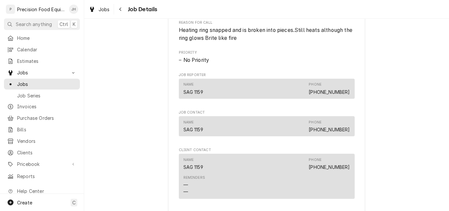
scroll to position [460, 0]
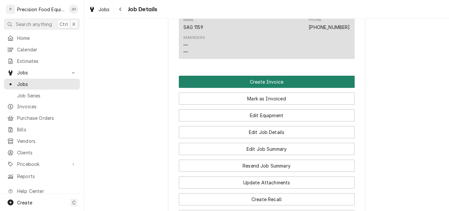
click at [271, 88] on button "Create Invoice" at bounding box center [267, 82] width 176 height 12
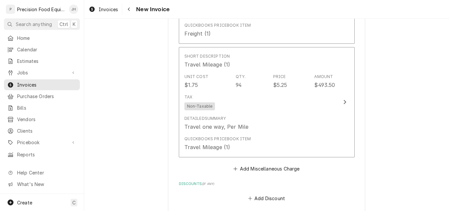
scroll to position [1019, 0]
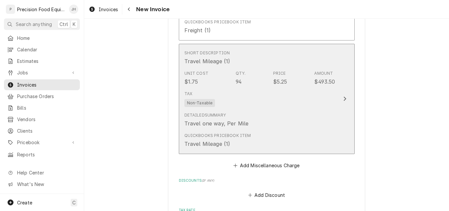
click at [259, 114] on div "Detailed Summary Travel one way, Per Mile" at bounding box center [259, 119] width 151 height 20
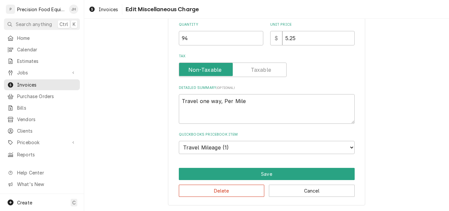
scroll to position [86, 0]
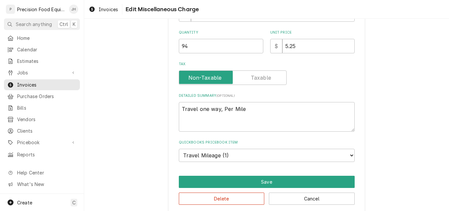
type textarea "x"
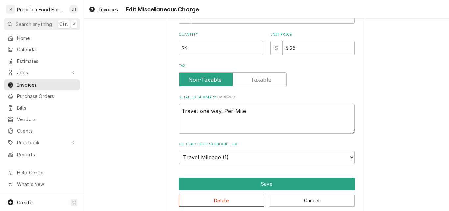
scroll to position [106, 0]
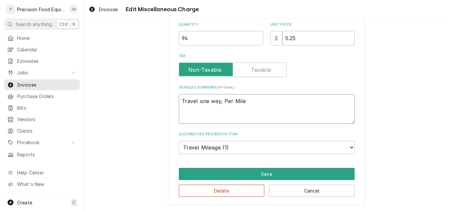
click at [179, 100] on textarea "Travel one way, Per Mile" at bounding box center [267, 109] width 176 height 30
type textarea "OTTravel one way, Per Mile"
type textarea "x"
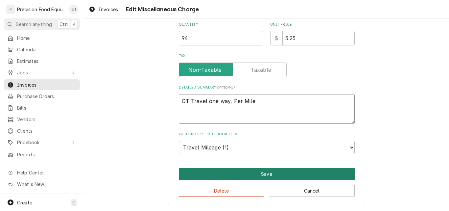
type textarea "OT Travel one way, Per Mile"
click at [249, 176] on button "Save" at bounding box center [267, 174] width 176 height 12
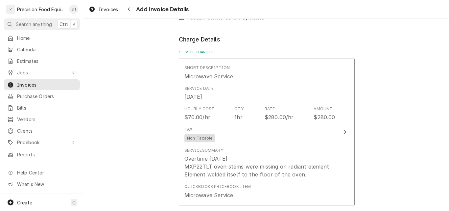
scroll to position [354, 0]
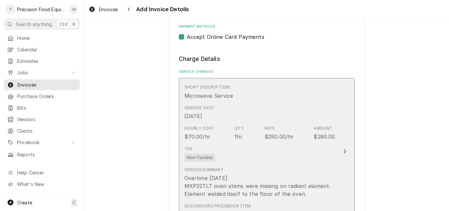
click at [284, 167] on div "Service Summary Overtime Sunday MXP22TLT oven stems were missing on radiant ele…" at bounding box center [259, 182] width 151 height 31
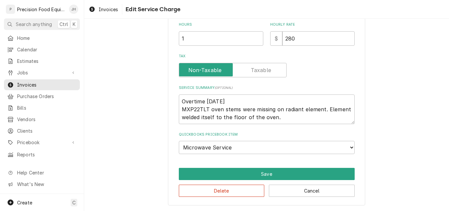
scroll to position [179, 0]
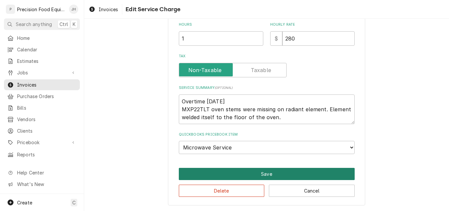
click at [286, 171] on button "Save" at bounding box center [267, 174] width 176 height 12
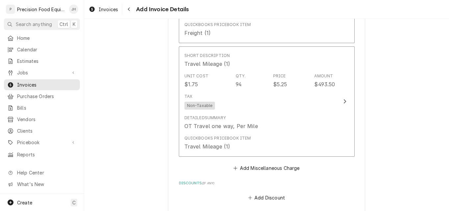
scroll to position [968, 0]
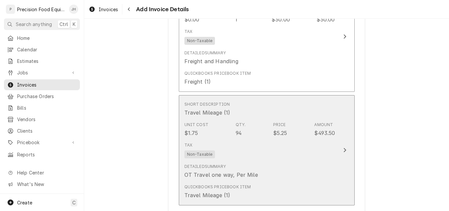
click at [270, 150] on div "Tax Non-Taxable" at bounding box center [259, 149] width 151 height 21
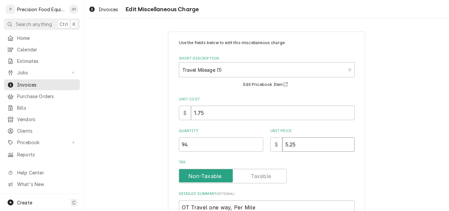
drag, startPoint x: 304, startPoint y: 143, endPoint x: 262, endPoint y: 146, distance: 42.5
click at [262, 146] on div "Quantity 94 Unit Price $ 5.25" at bounding box center [267, 139] width 176 height 23
type textarea "x"
type input "7"
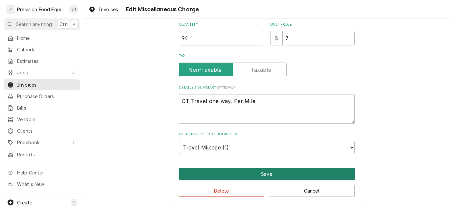
click at [255, 174] on button "Save" at bounding box center [267, 174] width 176 height 12
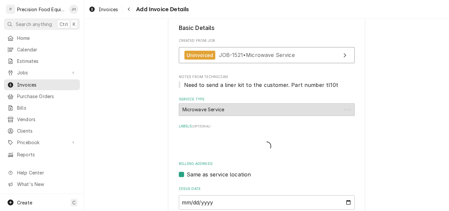
scroll to position [960, 0]
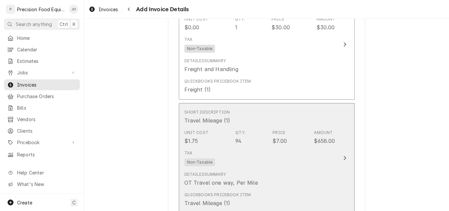
click at [317, 158] on div "Tax Non-Taxable" at bounding box center [259, 157] width 151 height 21
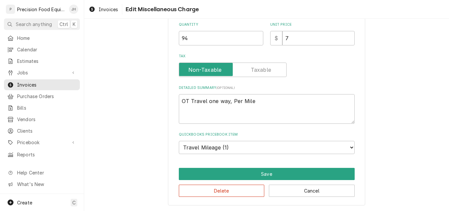
scroll to position [86, 0]
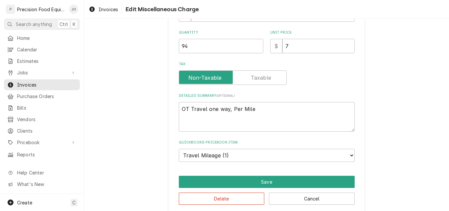
type textarea "x"
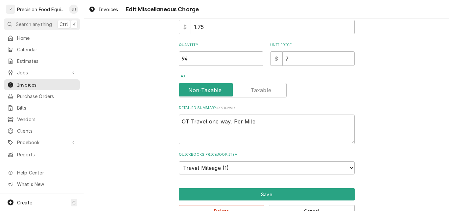
scroll to position [0, 0]
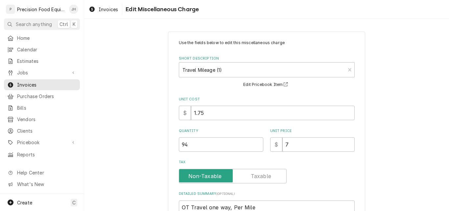
click at [408, 142] on div "Use the fields below to edit this miscellaneous charge Short Description Travel…" at bounding box center [266, 171] width 365 height 291
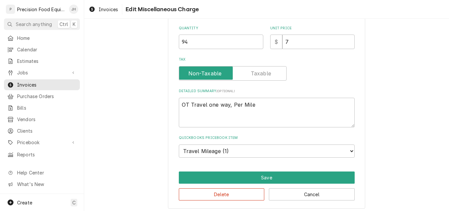
scroll to position [106, 0]
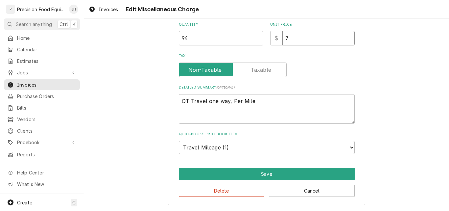
drag, startPoint x: 287, startPoint y: 40, endPoint x: 278, endPoint y: 40, distance: 8.9
click at [278, 40] on div "$ 7" at bounding box center [312, 38] width 85 height 14
type input "5"
type textarea "x"
type input "5.2"
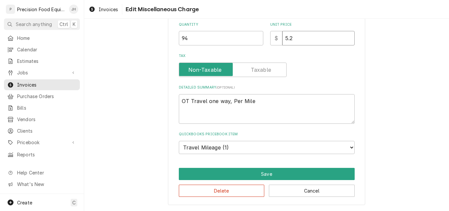
type textarea "x"
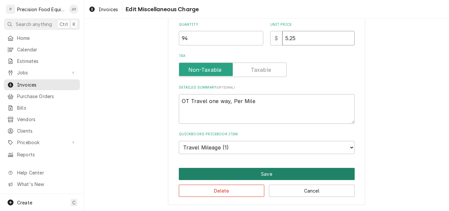
type input "5.25"
click at [261, 173] on button "Save" at bounding box center [267, 174] width 176 height 12
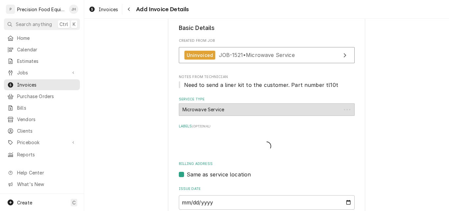
scroll to position [952, 0]
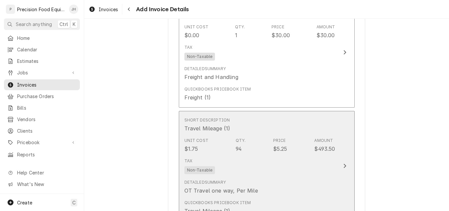
click at [304, 171] on div "Tax Non-Taxable" at bounding box center [259, 165] width 151 height 21
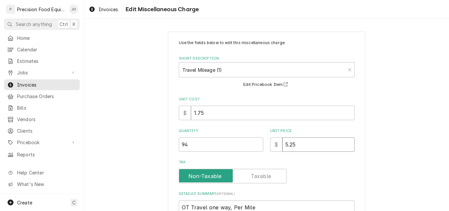
drag, startPoint x: 296, startPoint y: 142, endPoint x: 288, endPoint y: 146, distance: 9.0
click at [288, 146] on input "5.25" at bounding box center [318, 144] width 72 height 14
type textarea "x"
type input "5.5"
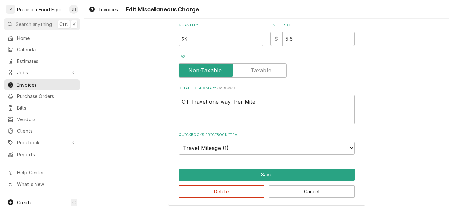
scroll to position [106, 0]
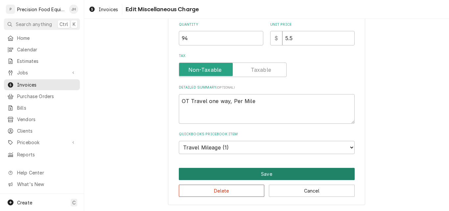
click at [266, 177] on button "Save" at bounding box center [267, 174] width 176 height 12
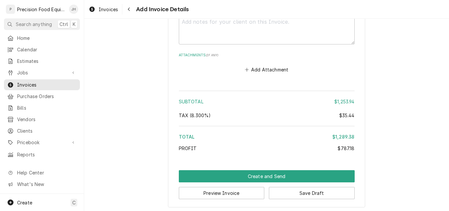
scroll to position [1264, 0]
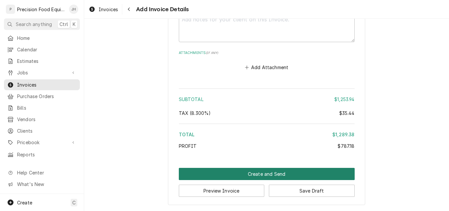
click at [264, 174] on button "Create and Send" at bounding box center [267, 174] width 176 height 12
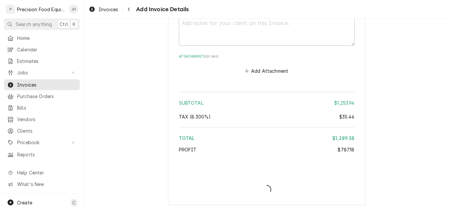
type textarea "x"
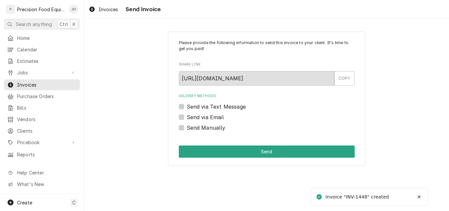
click at [215, 128] on label "Send Manually" at bounding box center [206, 128] width 39 height 8
click at [215, 128] on input "Send Manually" at bounding box center [275, 131] width 176 height 14
checkbox input "true"
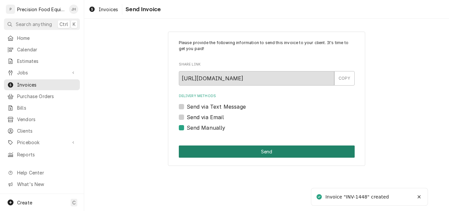
click at [251, 152] on button "Send" at bounding box center [267, 151] width 176 height 12
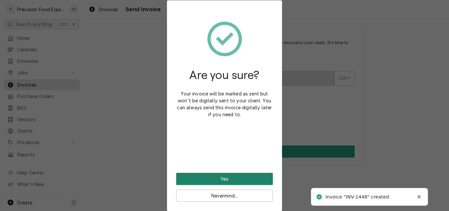
click at [232, 176] on button "Yes" at bounding box center [224, 179] width 97 height 12
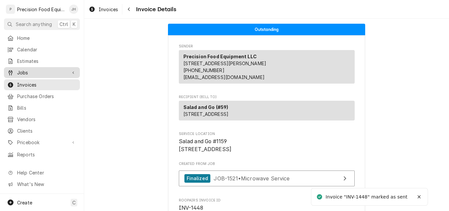
click at [34, 69] on span "Jobs" at bounding box center [42, 72] width 50 height 7
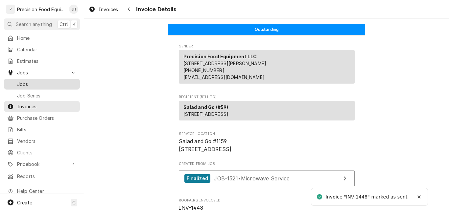
click at [33, 84] on span "Jobs" at bounding box center [47, 84] width 60 height 7
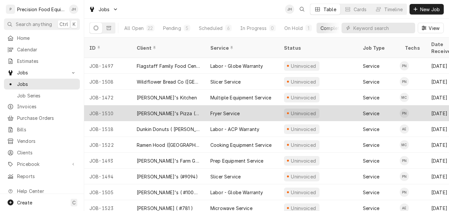
click at [144, 110] on div "[PERSON_NAME]'s Pizza ([PERSON_NAME])" at bounding box center [168, 113] width 63 height 7
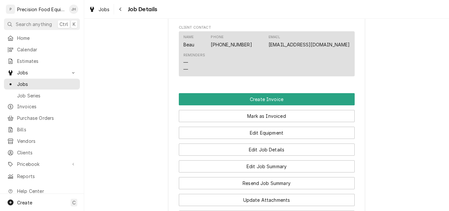
scroll to position [427, 0]
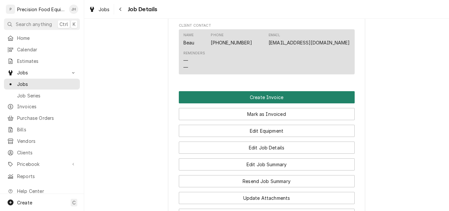
click at [261, 103] on button "Create Invoice" at bounding box center [267, 97] width 176 height 12
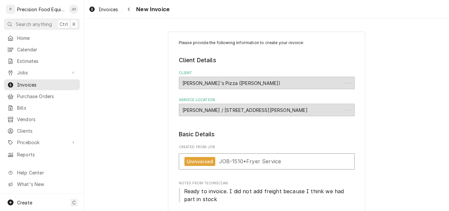
type textarea "x"
